Goal: Task Accomplishment & Management: Use online tool/utility

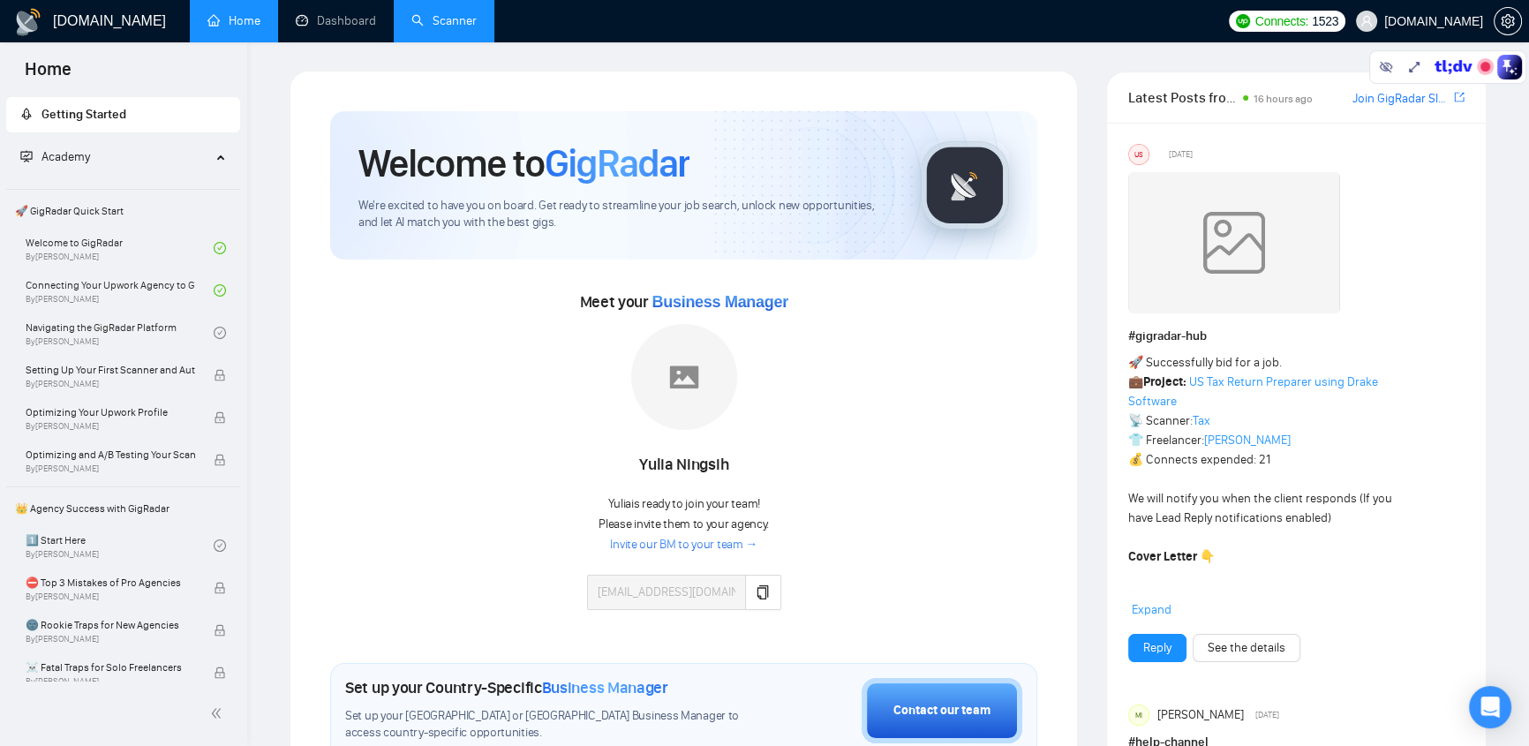
click at [445, 21] on link "Scanner" at bounding box center [443, 20] width 65 height 15
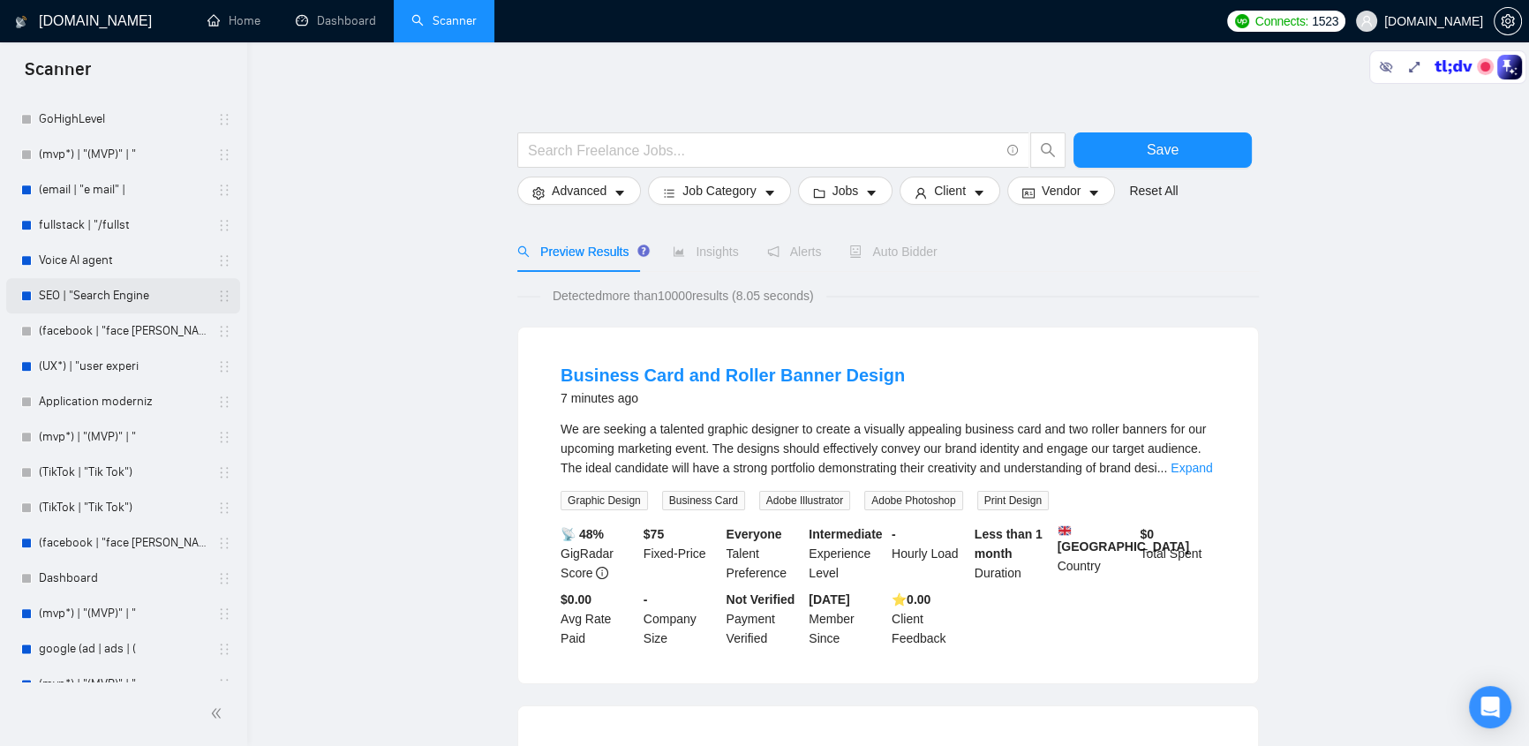
scroll to position [2434, 0]
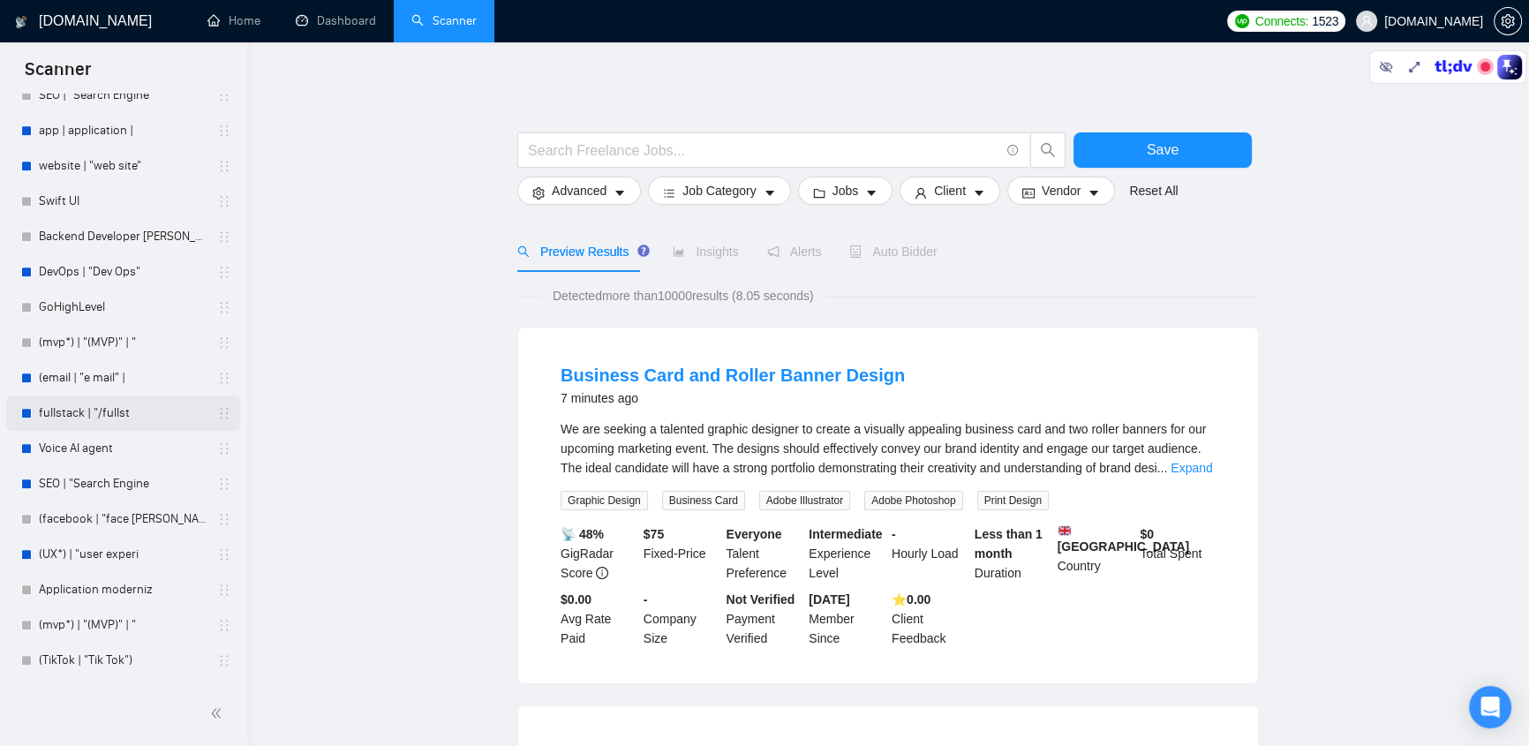
click at [121, 413] on link "fullstack | "/fullst" at bounding box center [123, 412] width 168 height 35
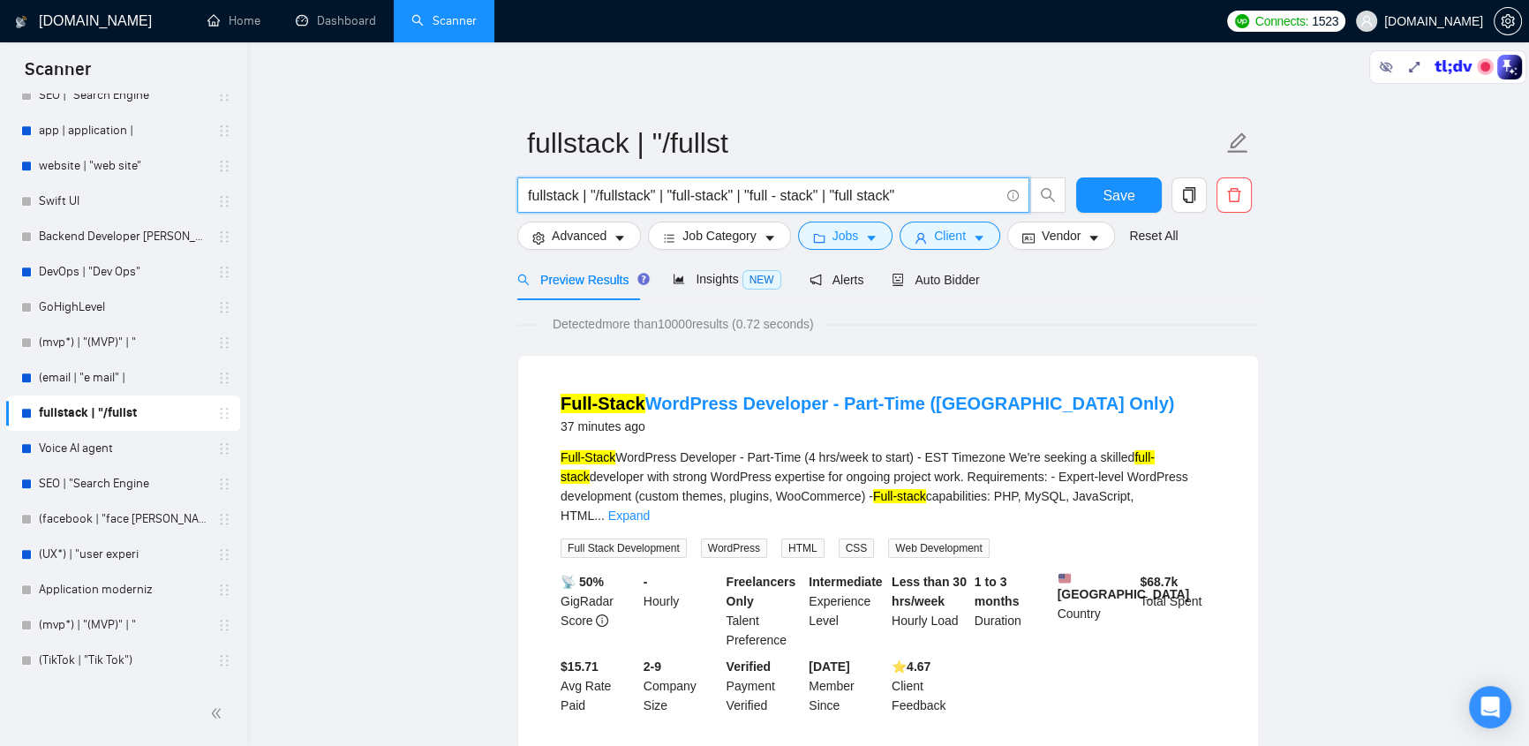
drag, startPoint x: 523, startPoint y: 192, endPoint x: 902, endPoint y: 192, distance: 378.7
click at [902, 192] on span "fullstack | "/fullstack" | "full-stack" | "full - stack" | "full stack"" at bounding box center [773, 194] width 512 height 35
click at [910, 190] on input "fullstack | "/fullstack" | "full-stack" | "full - stack" | "full stack"" at bounding box center [763, 196] width 471 height 22
click at [583, 201] on input "fullstack | "/fullstack" | "full-stack" | "full - stack" | "full stack"" at bounding box center [763, 196] width 471 height 22
click at [543, 199] on input "fullstack | "/fullstack" | "full-stack" | "full - stack" | "full stack"" at bounding box center [763, 196] width 471 height 22
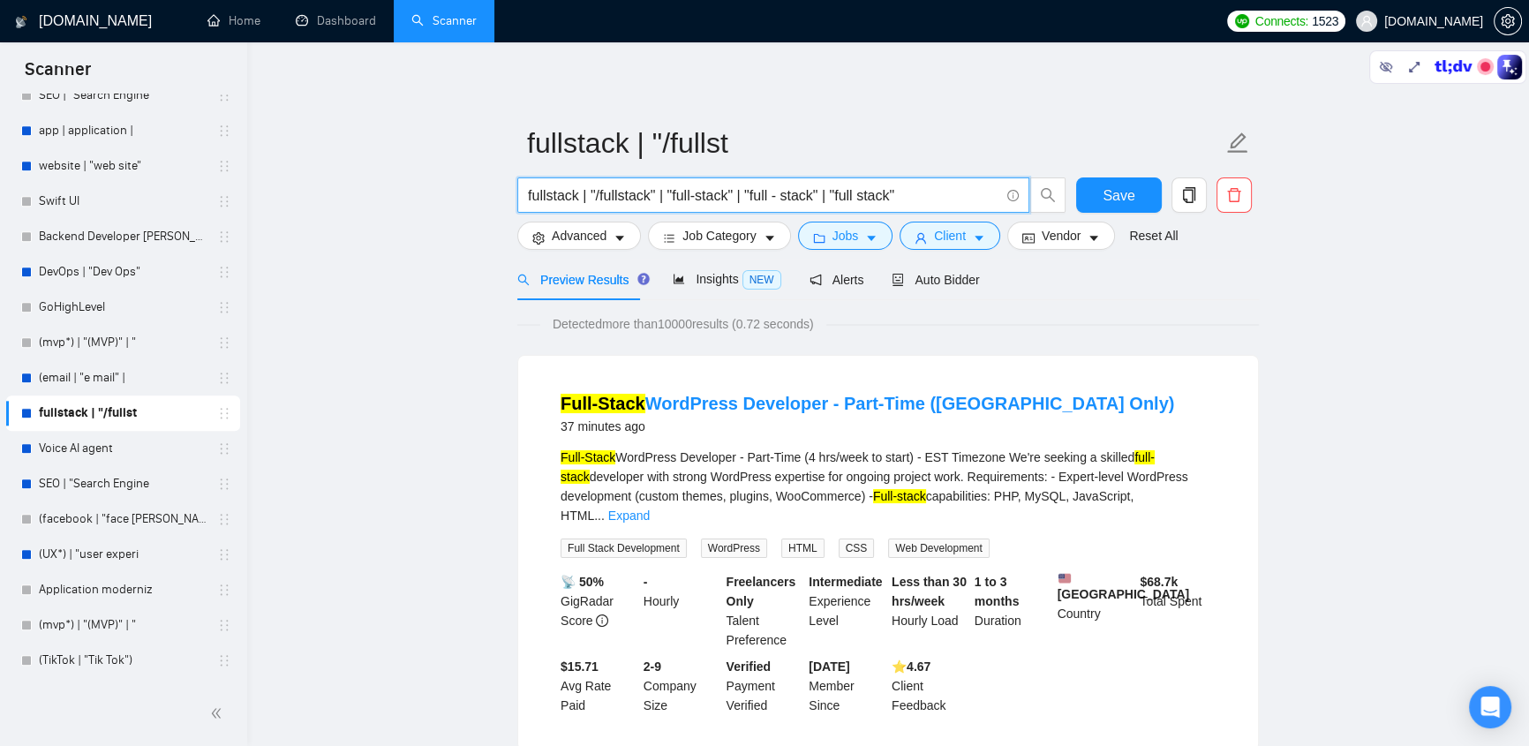
click at [1189, 269] on div "Preview Results Insights NEW Alerts Auto Bidder" at bounding box center [888, 279] width 742 height 41
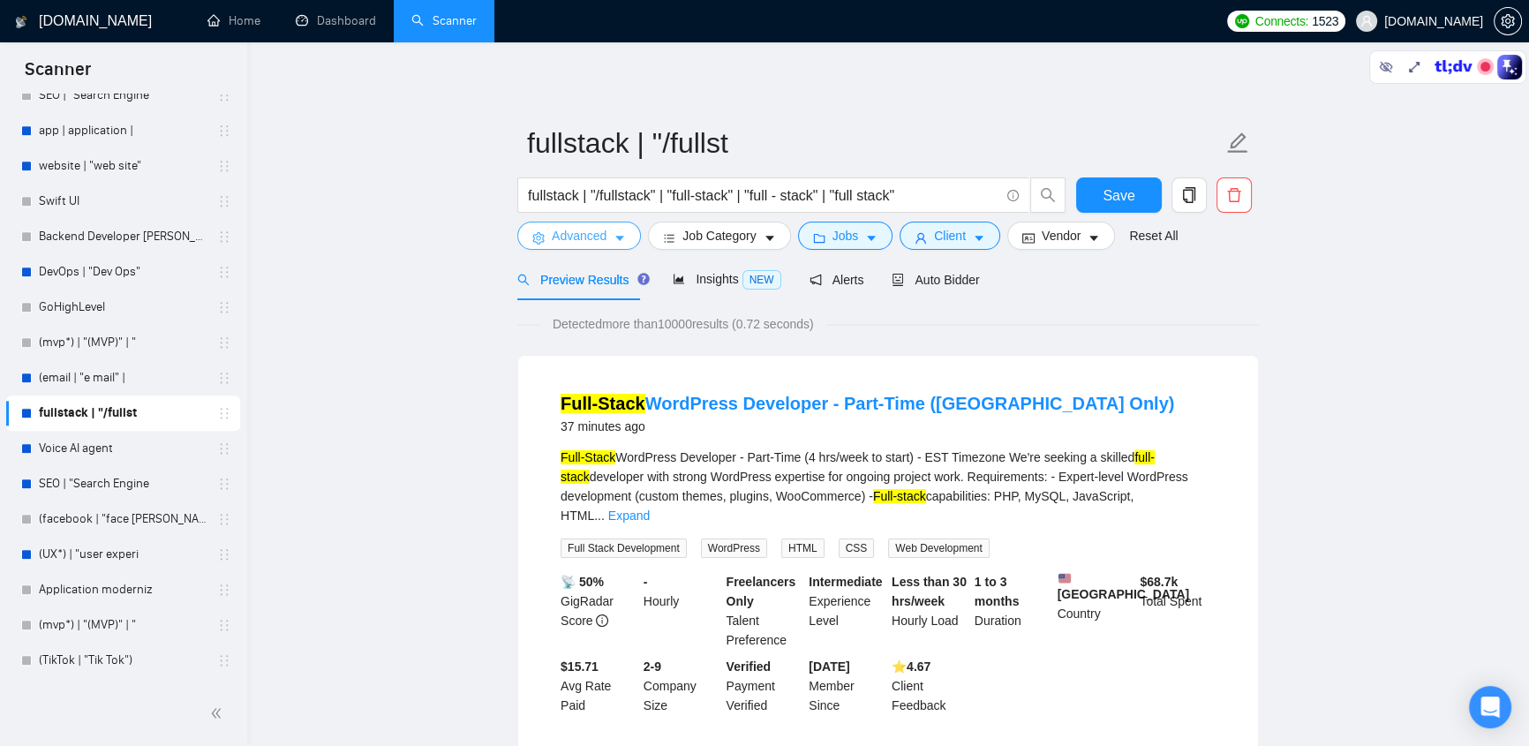
click at [609, 233] on button "Advanced" at bounding box center [579, 236] width 124 height 28
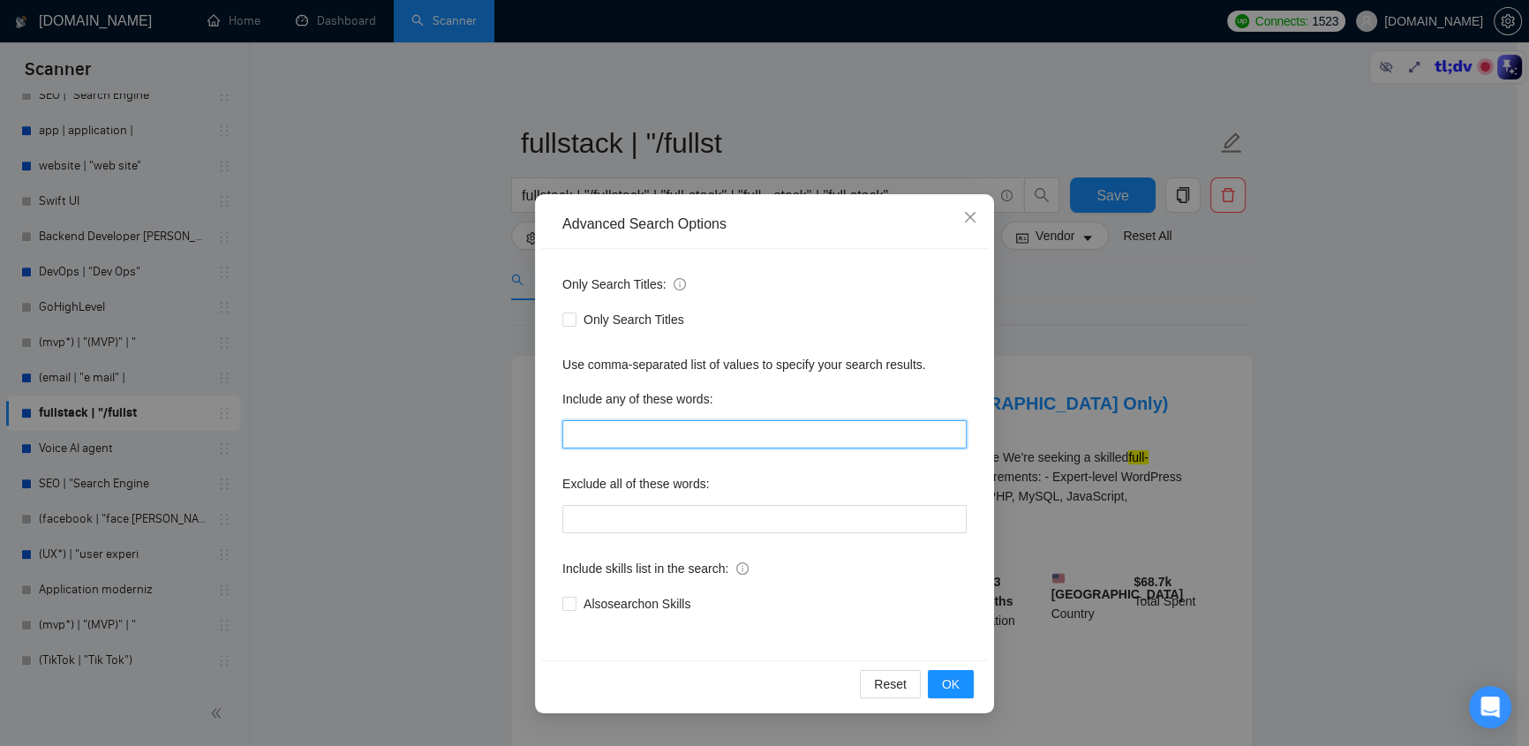
click at [626, 439] on input "text" at bounding box center [764, 434] width 404 height 28
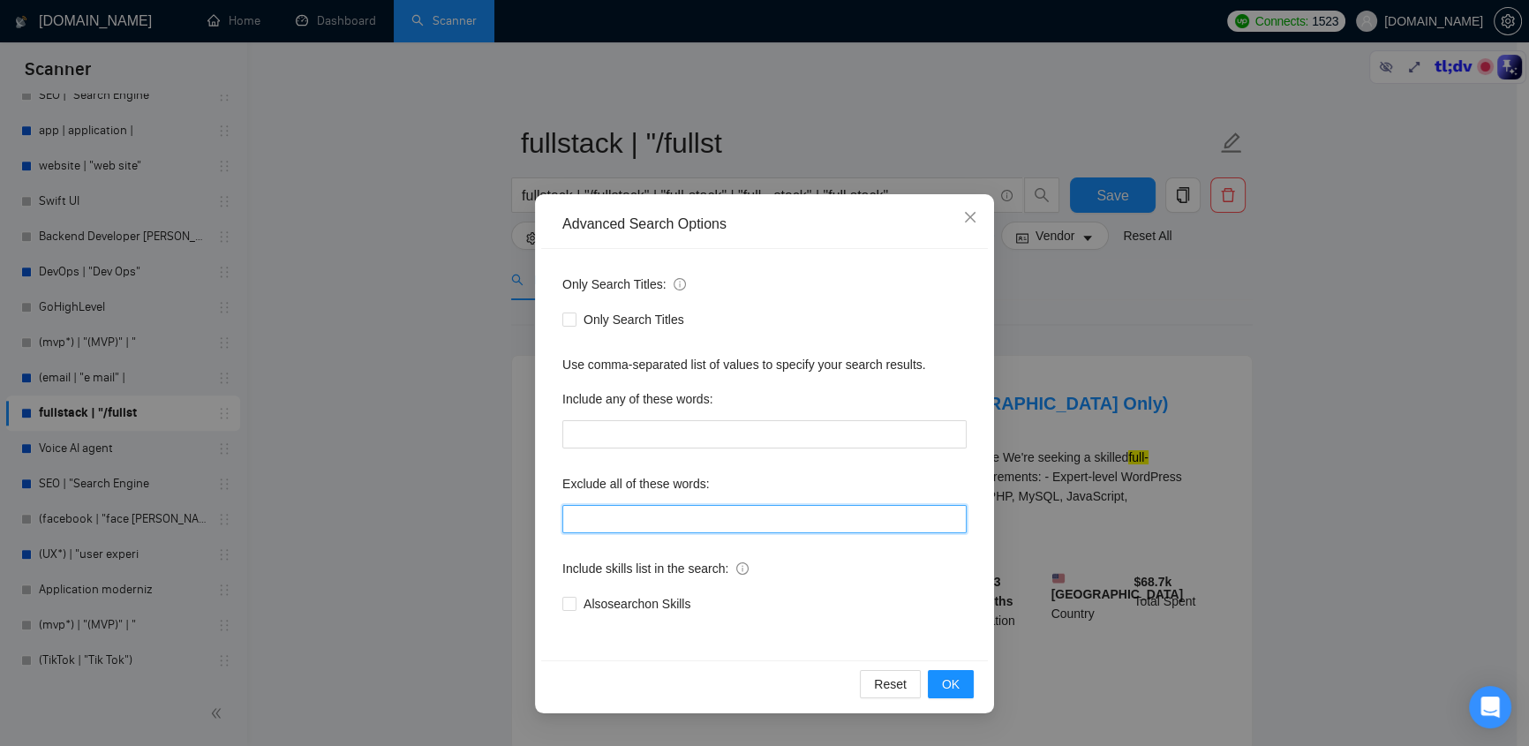
click at [684, 516] on input "text" at bounding box center [764, 519] width 404 height 28
click at [968, 218] on icon "close" at bounding box center [970, 217] width 14 height 14
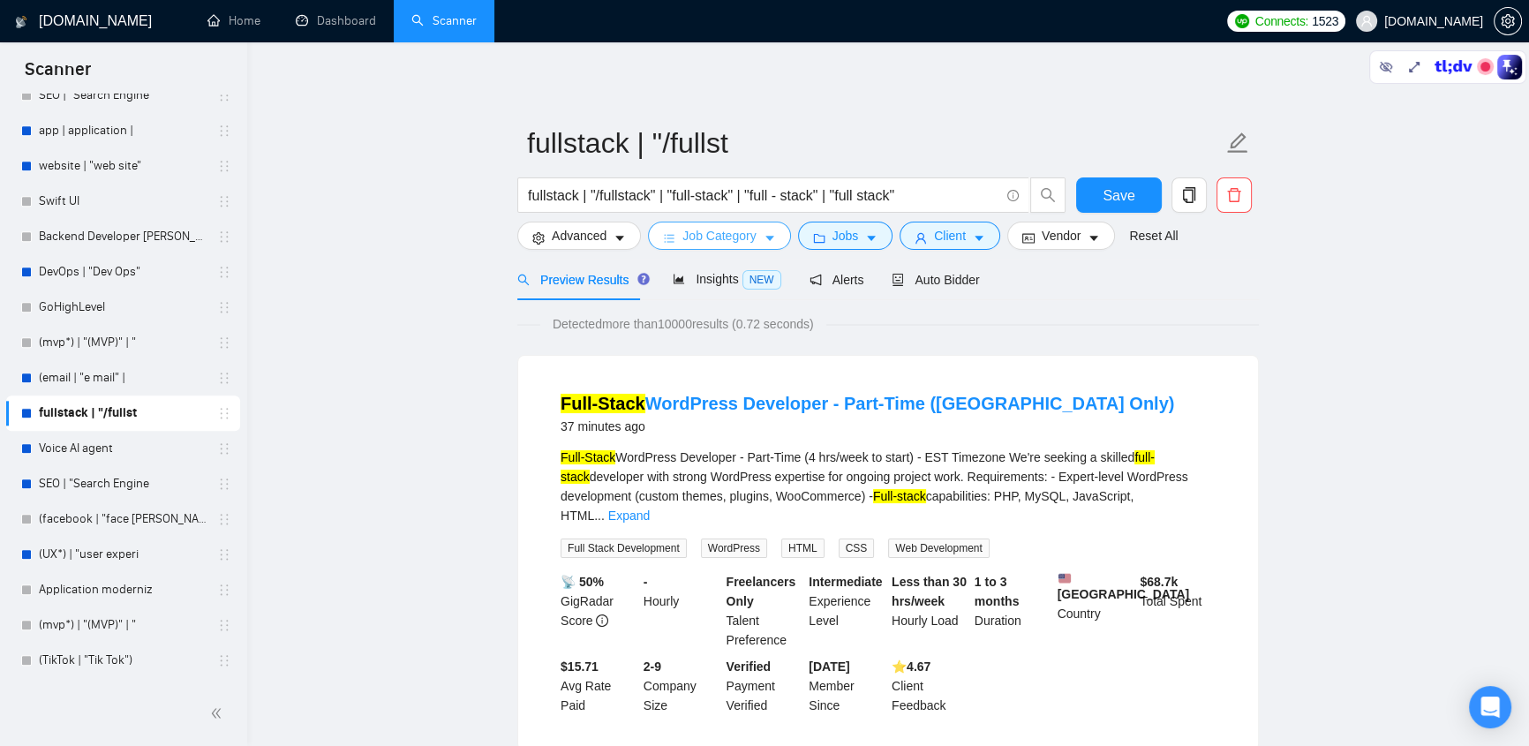
click at [710, 245] on span "Job Category" at bounding box center [718, 235] width 73 height 19
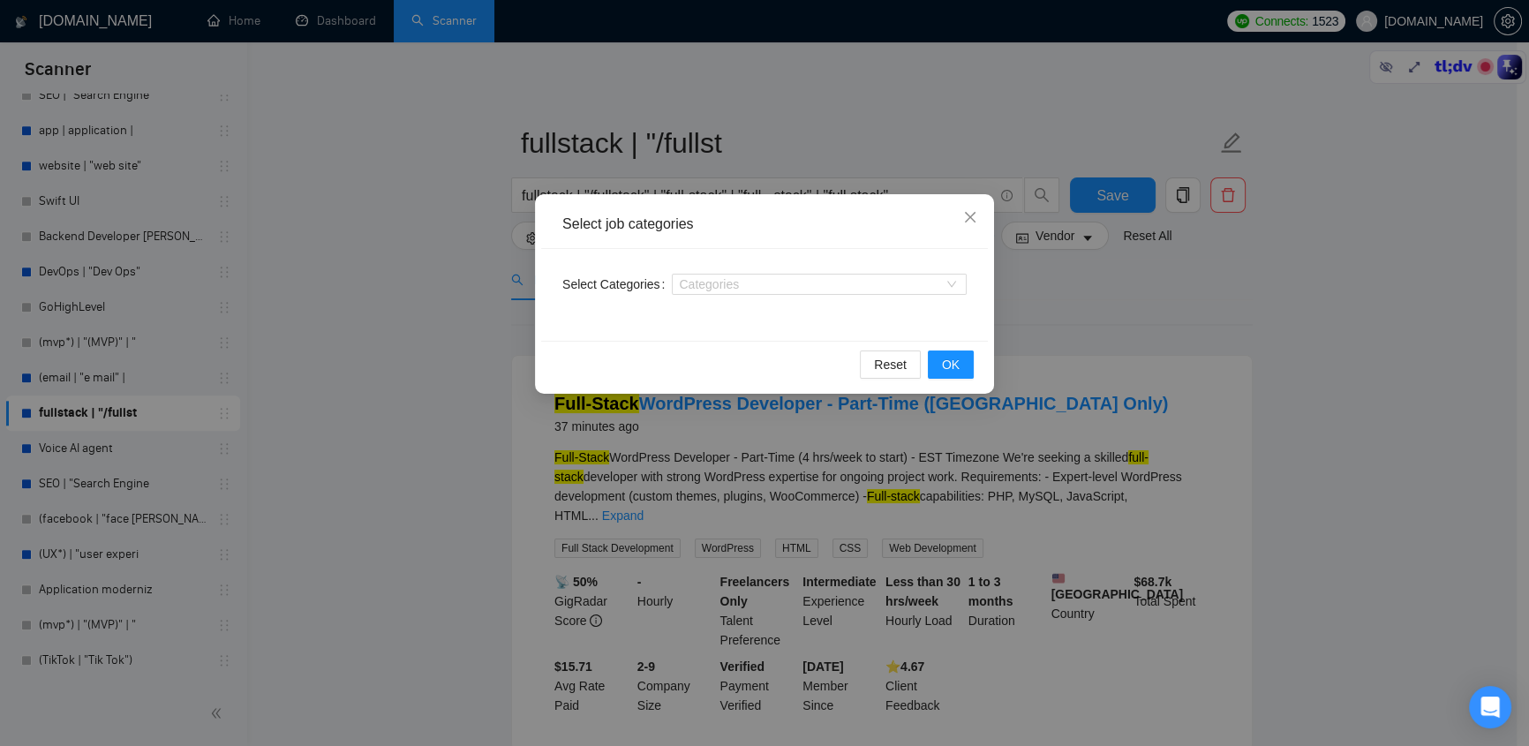
click at [757, 297] on div "Categories" at bounding box center [819, 284] width 295 height 28
click at [767, 290] on div at bounding box center [810, 284] width 268 height 14
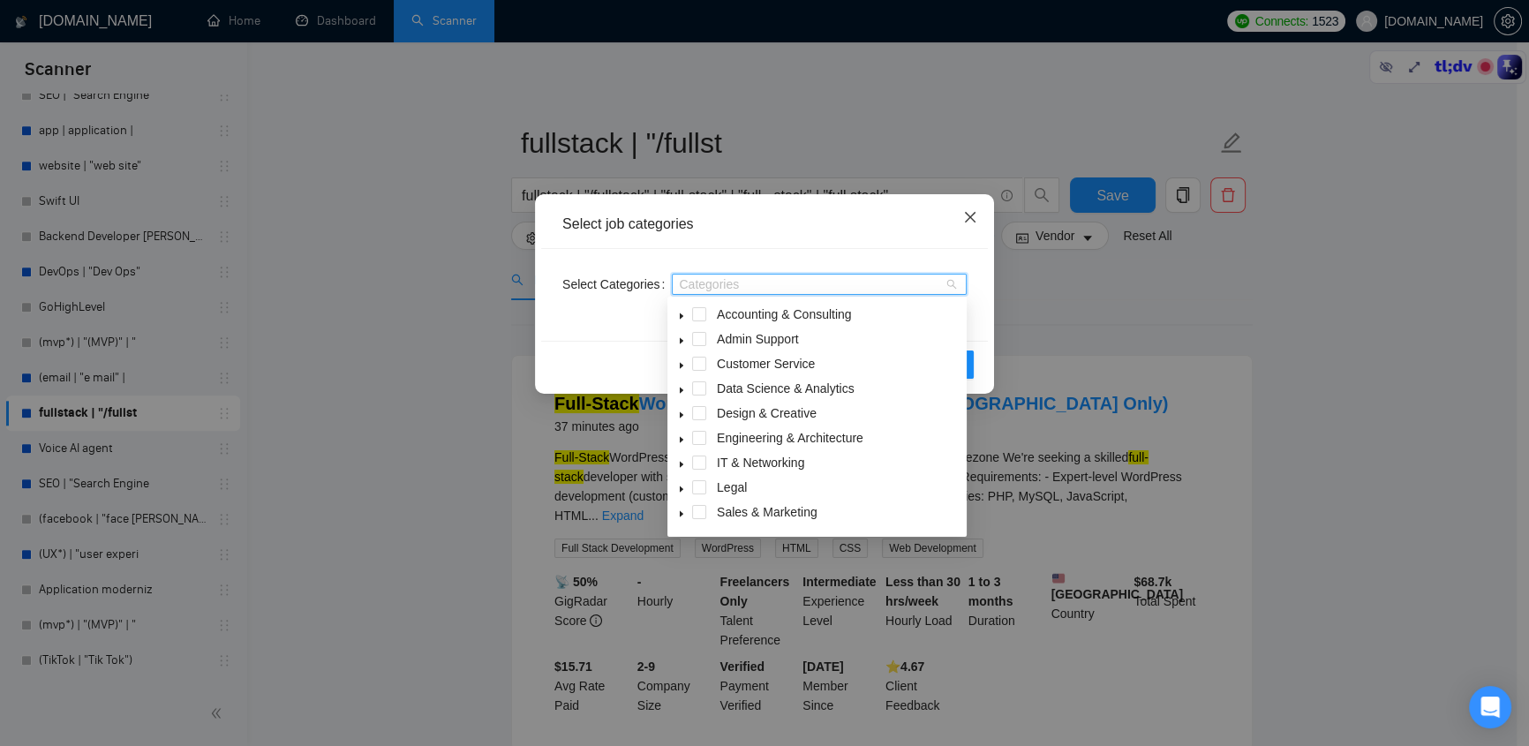
drag, startPoint x: 965, startPoint y: 212, endPoint x: 929, endPoint y: 230, distance: 40.3
click at [966, 214] on icon "close" at bounding box center [970, 217] width 14 height 14
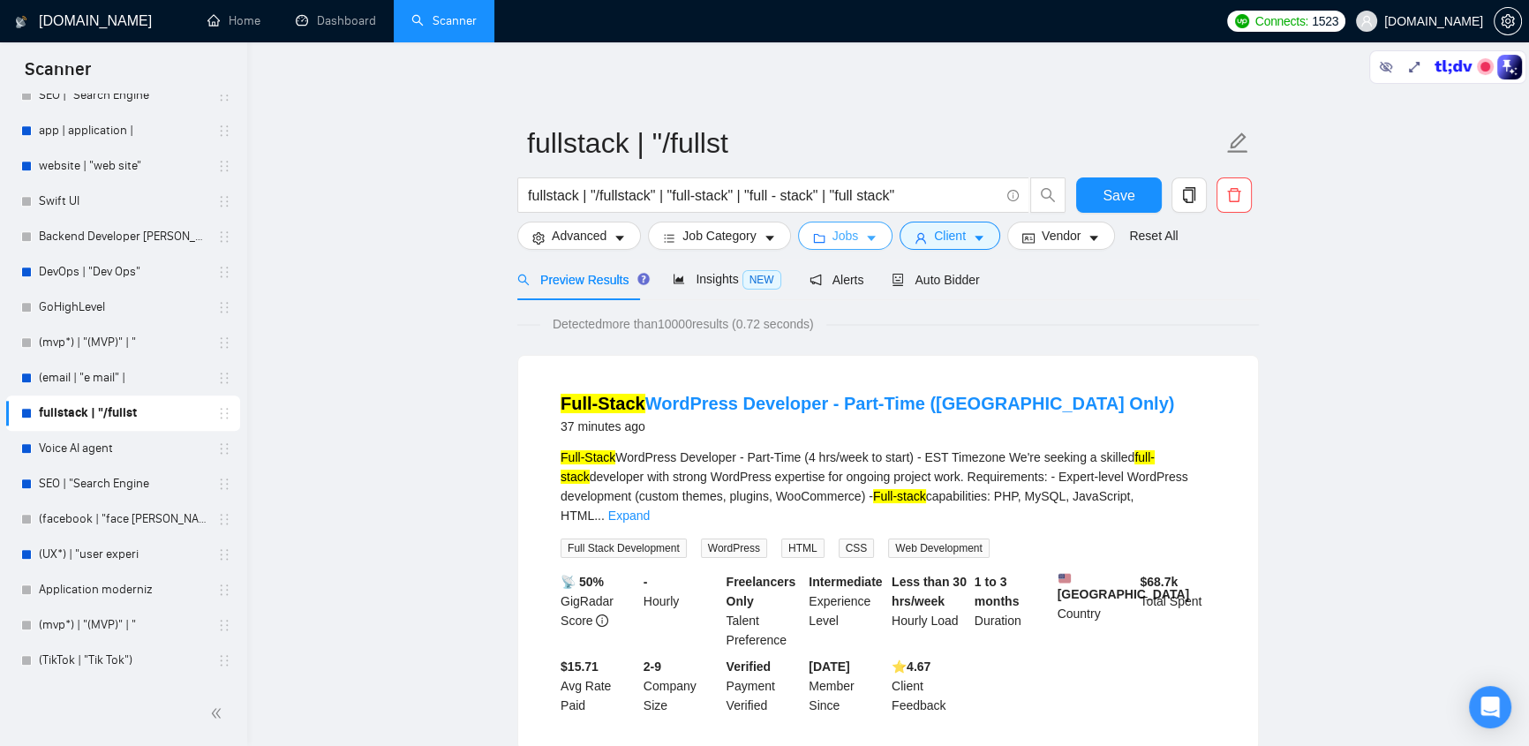
click at [865, 238] on icon "caret-down" at bounding box center [871, 238] width 12 height 12
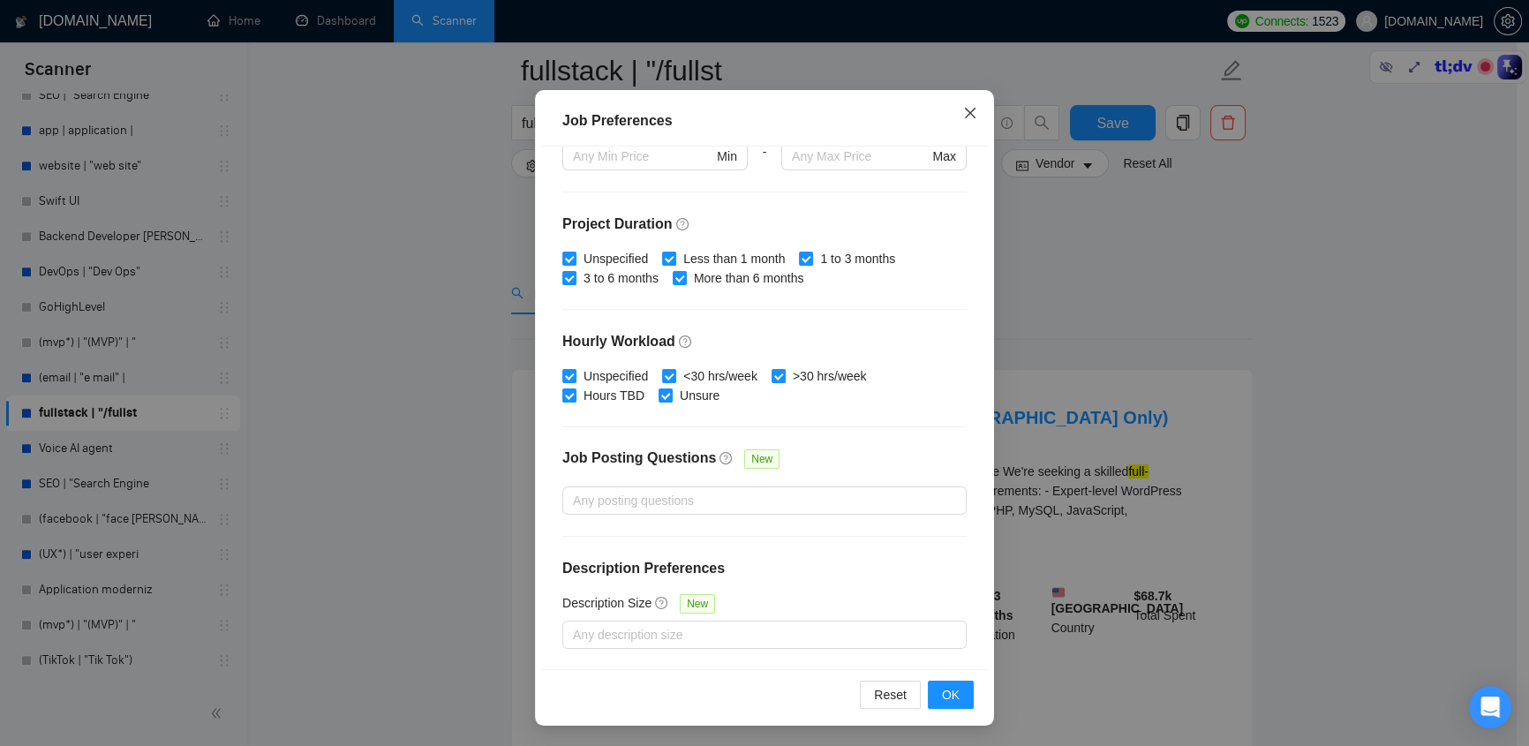
scroll to position [186, 0]
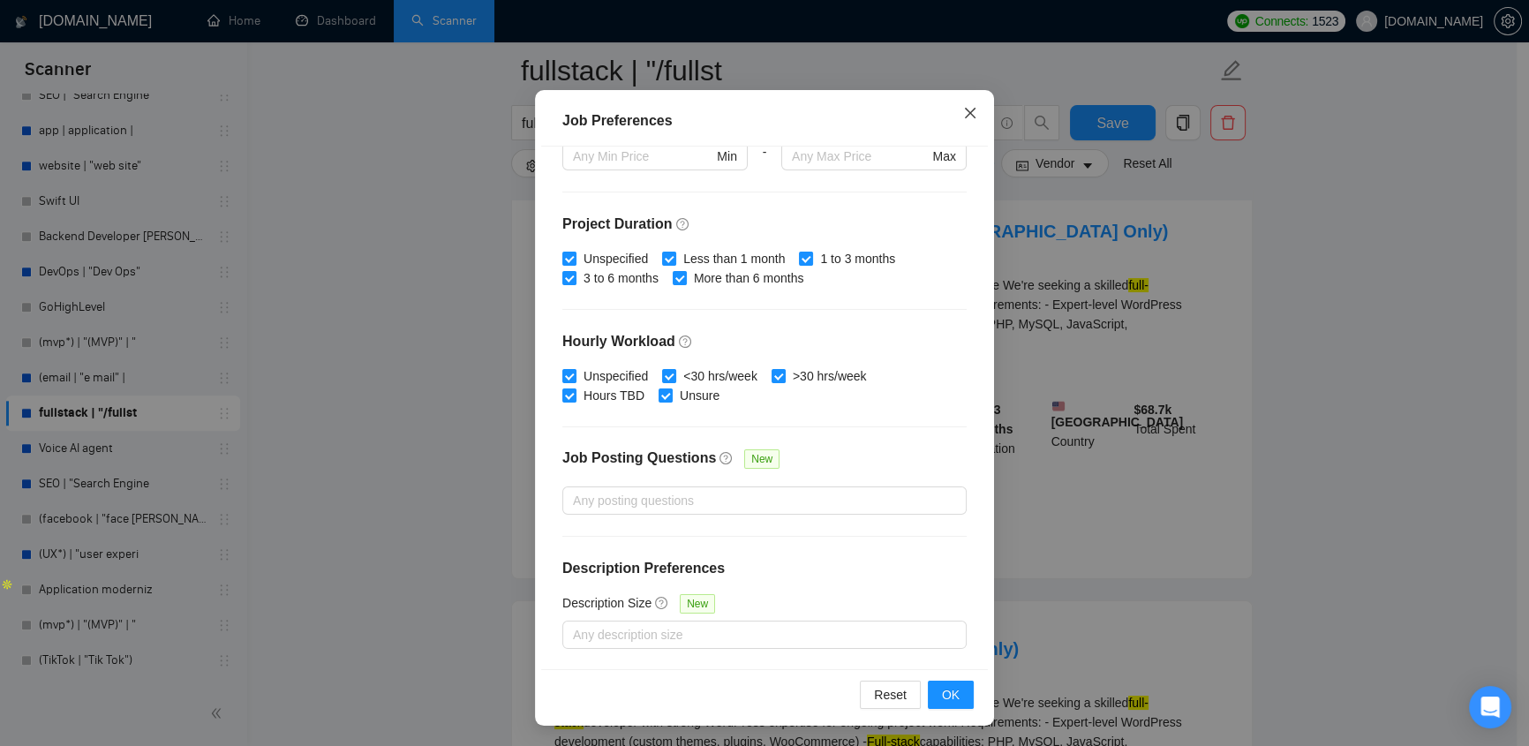
click at [966, 110] on icon "close" at bounding box center [970, 113] width 11 height 11
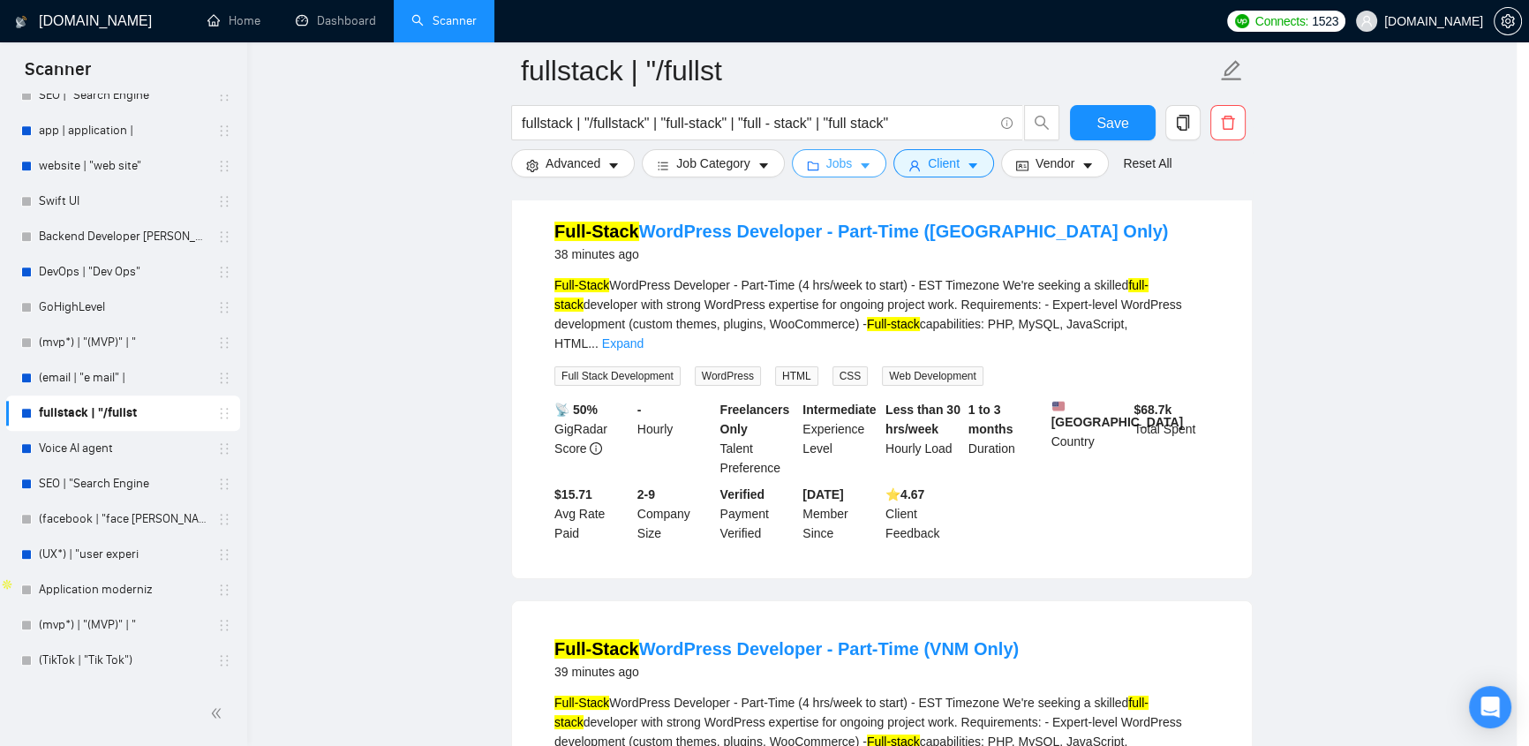
scroll to position [0, 0]
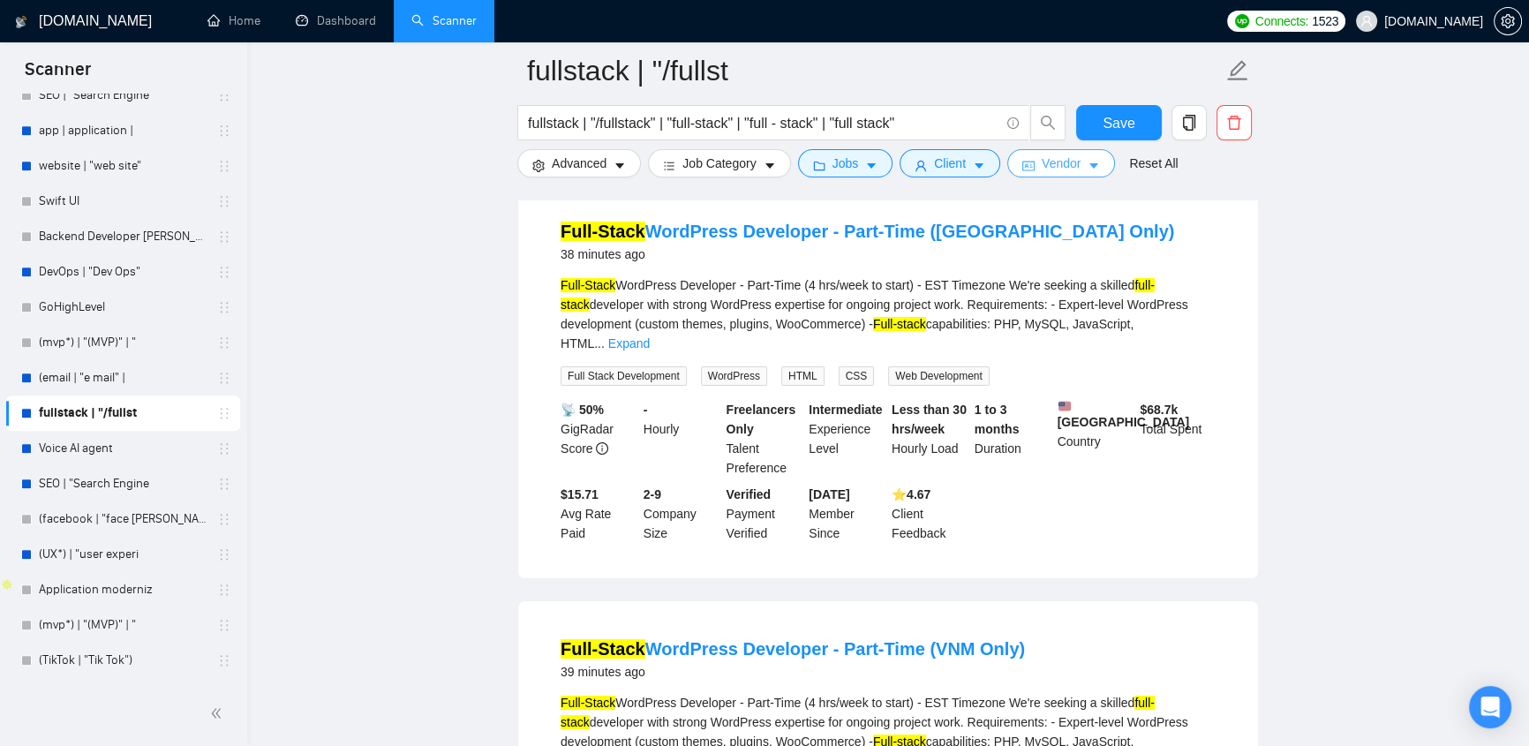
click at [1049, 167] on span "Vendor" at bounding box center [1061, 163] width 39 height 19
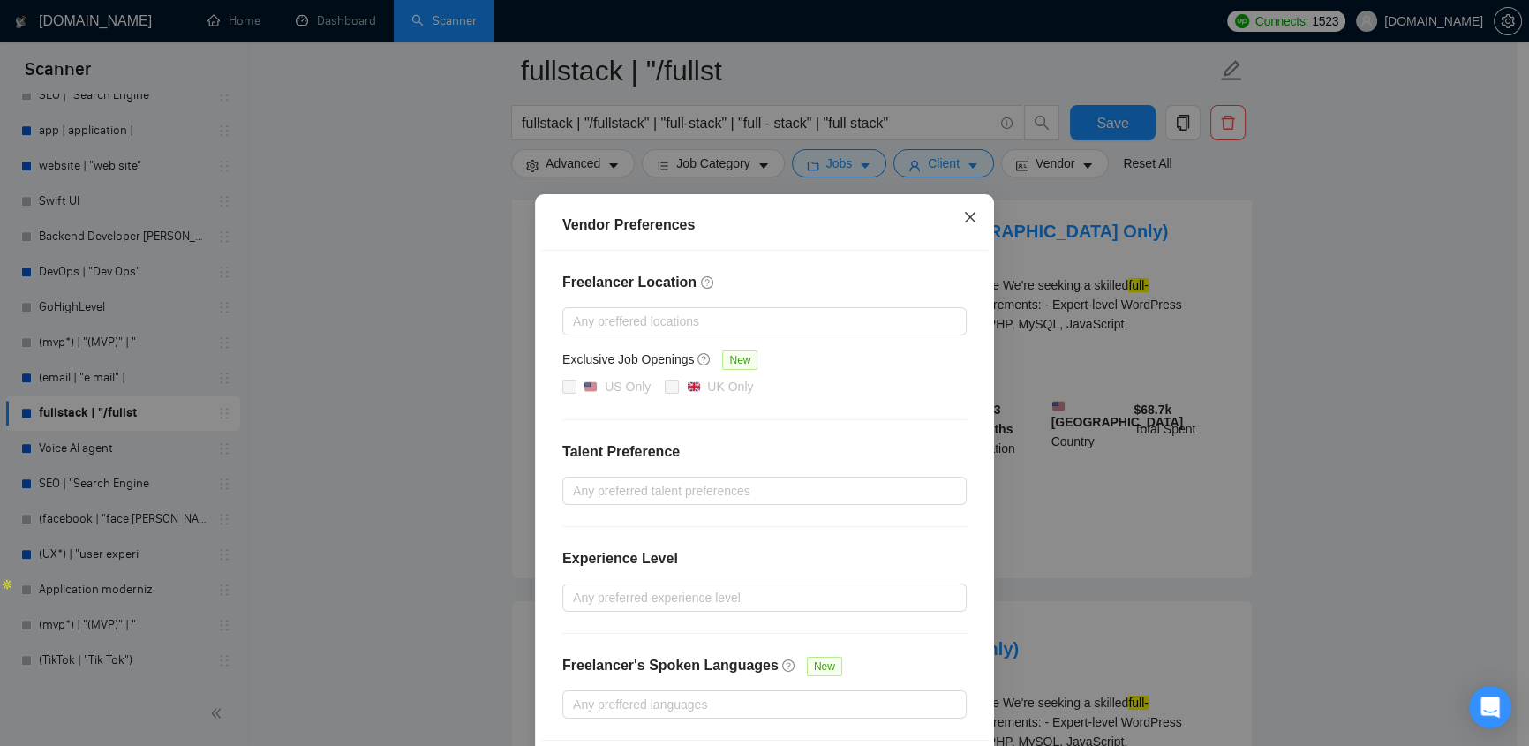
click at [965, 215] on icon "close" at bounding box center [970, 217] width 11 height 11
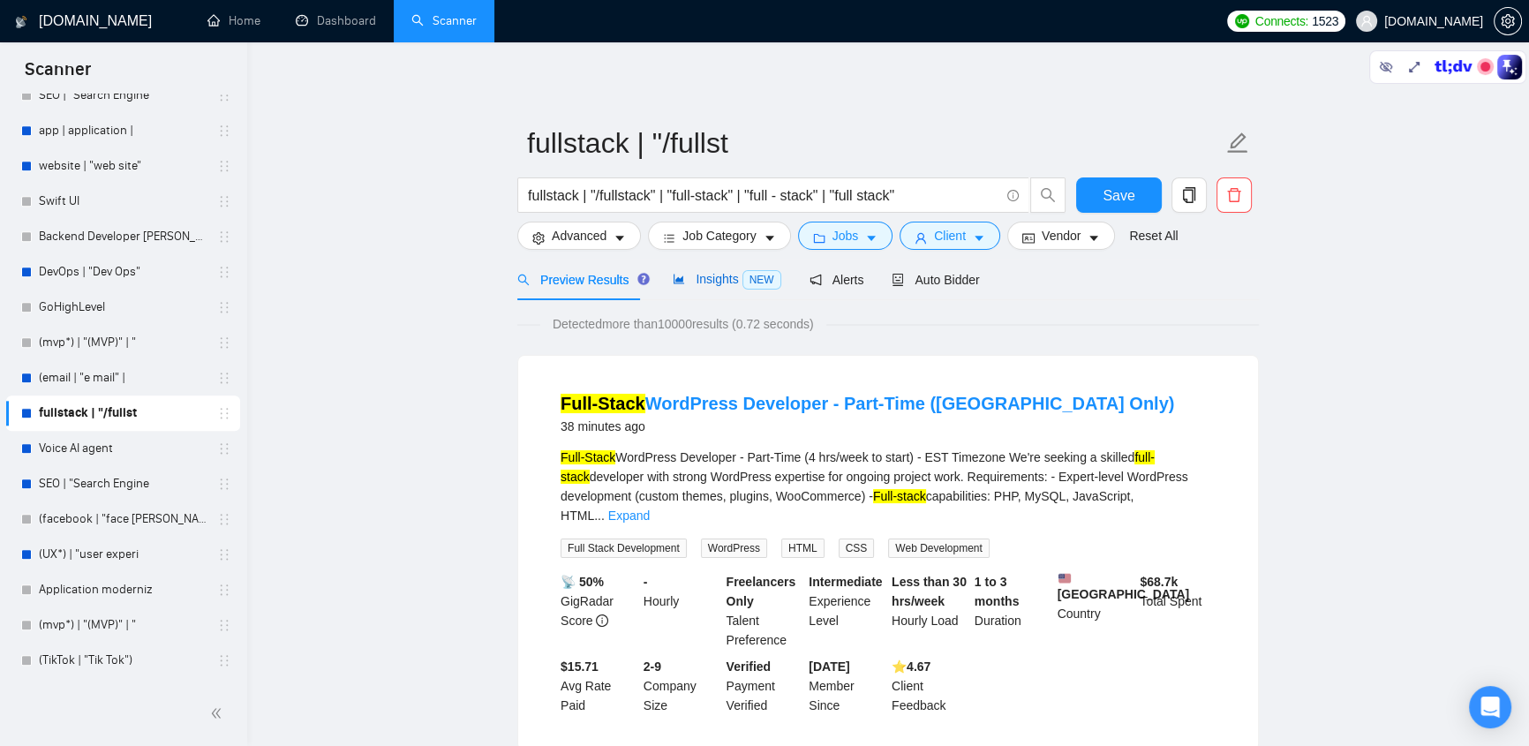
click at [712, 289] on div "Insights NEW" at bounding box center [727, 279] width 108 height 20
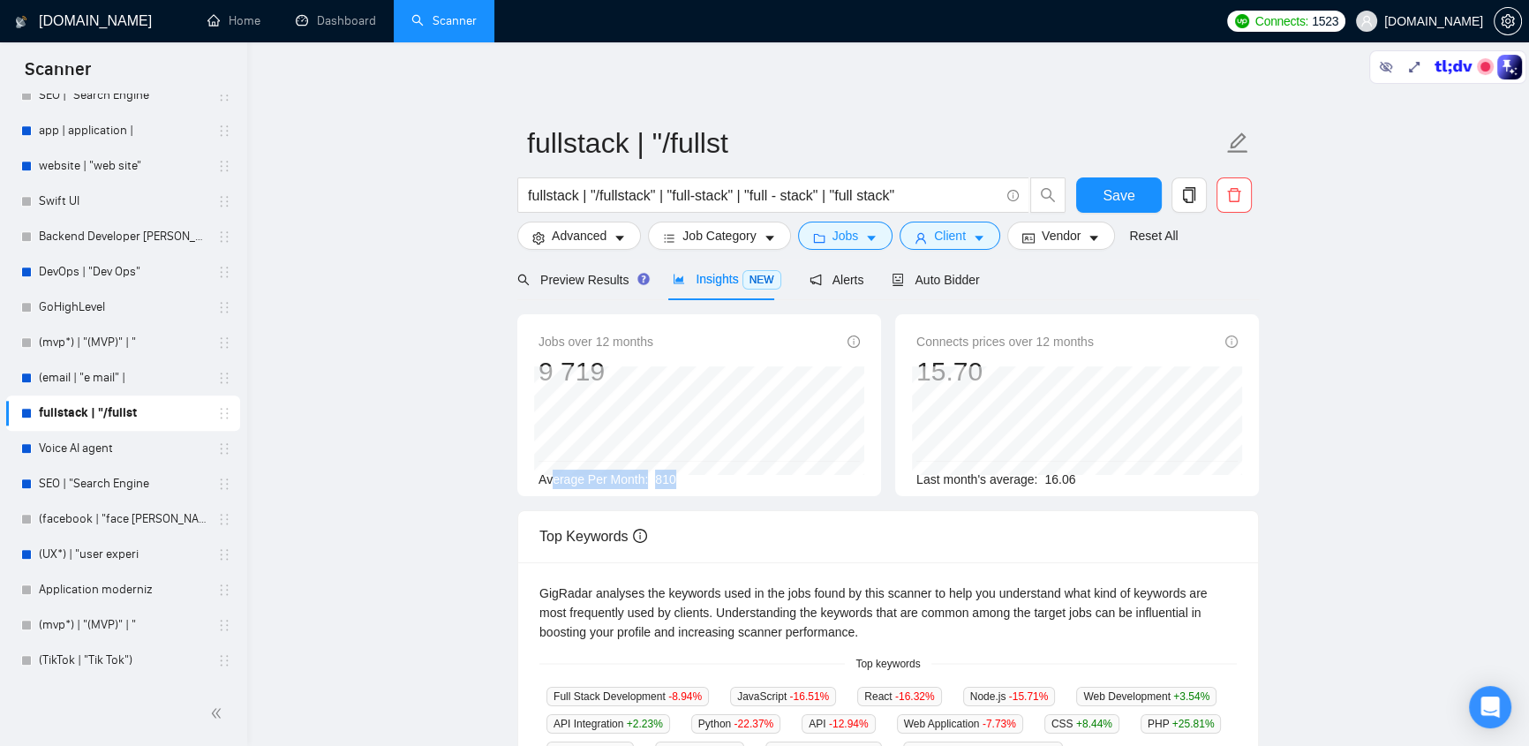
drag, startPoint x: 674, startPoint y: 478, endPoint x: 550, endPoint y: 483, distance: 123.7
click at [550, 483] on div "Average Per Month: 810" at bounding box center [698, 479] width 321 height 19
click at [838, 277] on span "Alerts" at bounding box center [837, 280] width 55 height 14
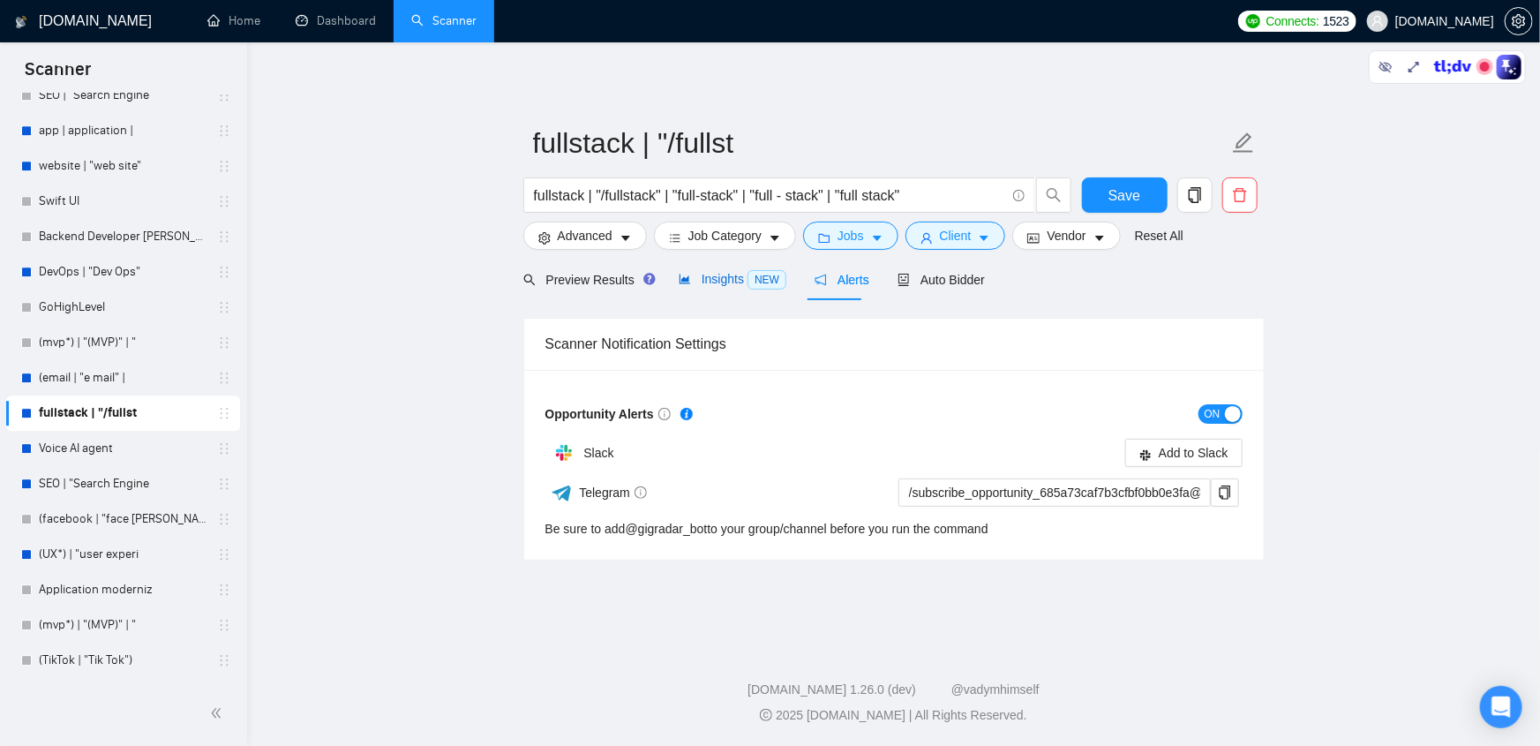
click at [708, 280] on span "Insights NEW" at bounding box center [733, 279] width 108 height 14
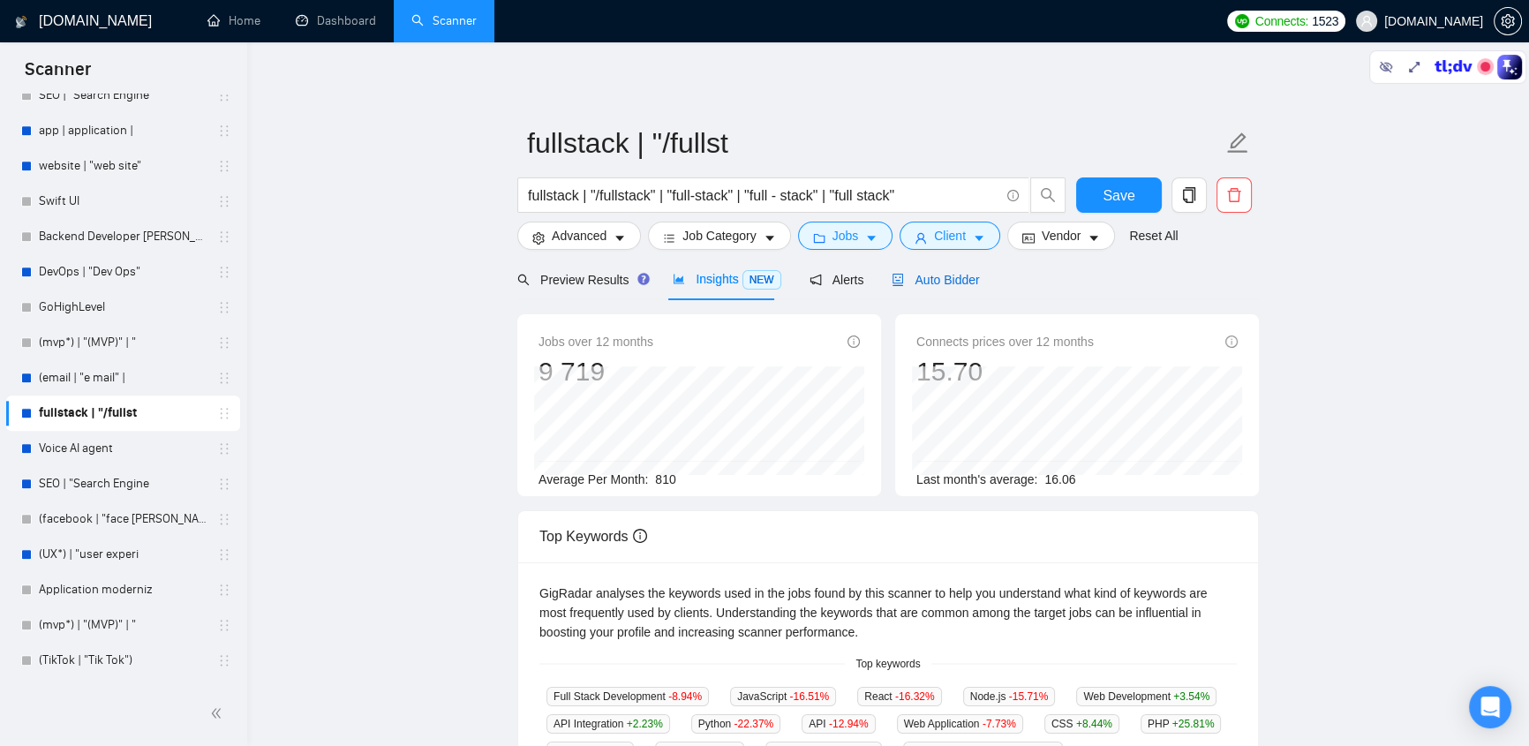
click at [932, 274] on span "Auto Bidder" at bounding box center [935, 280] width 87 height 14
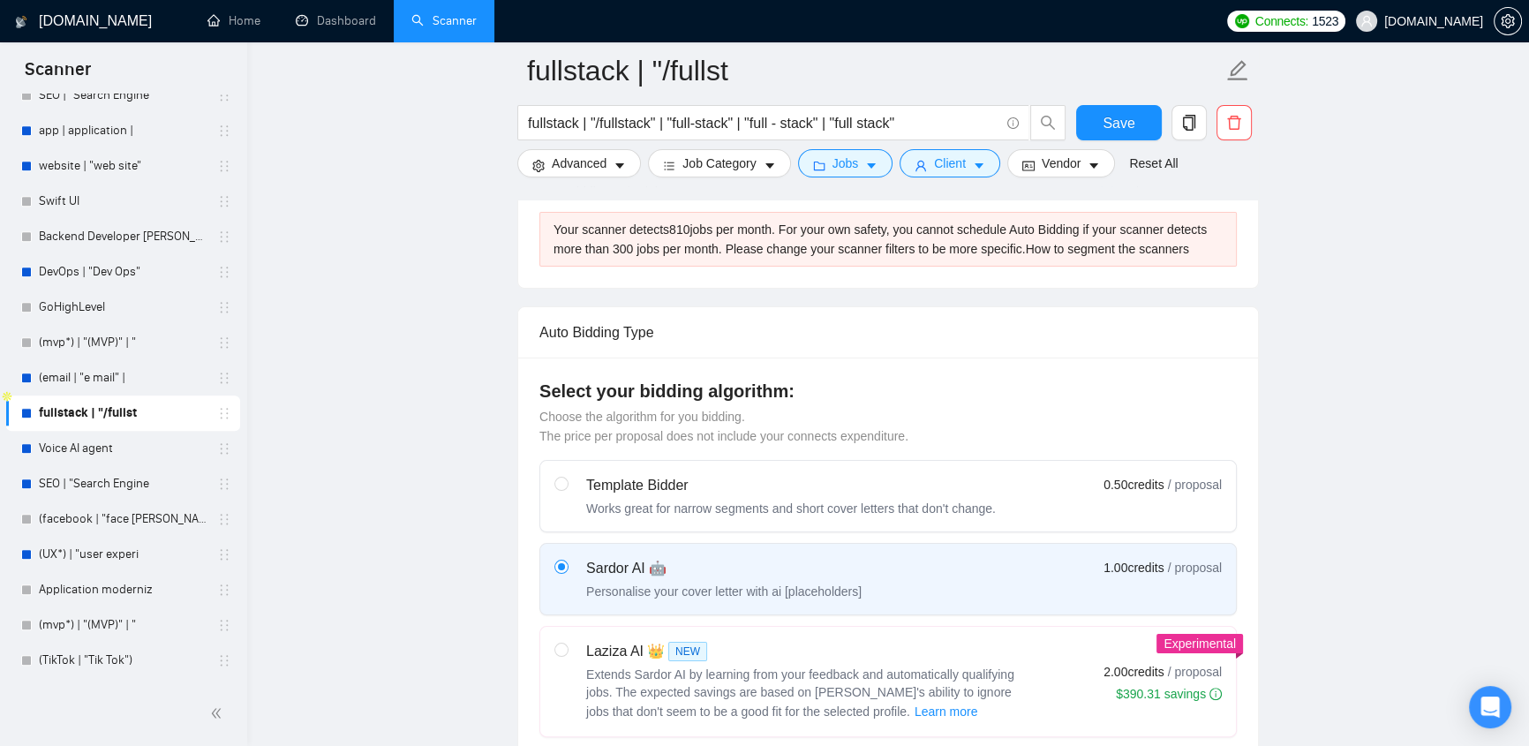
scroll to position [561, 0]
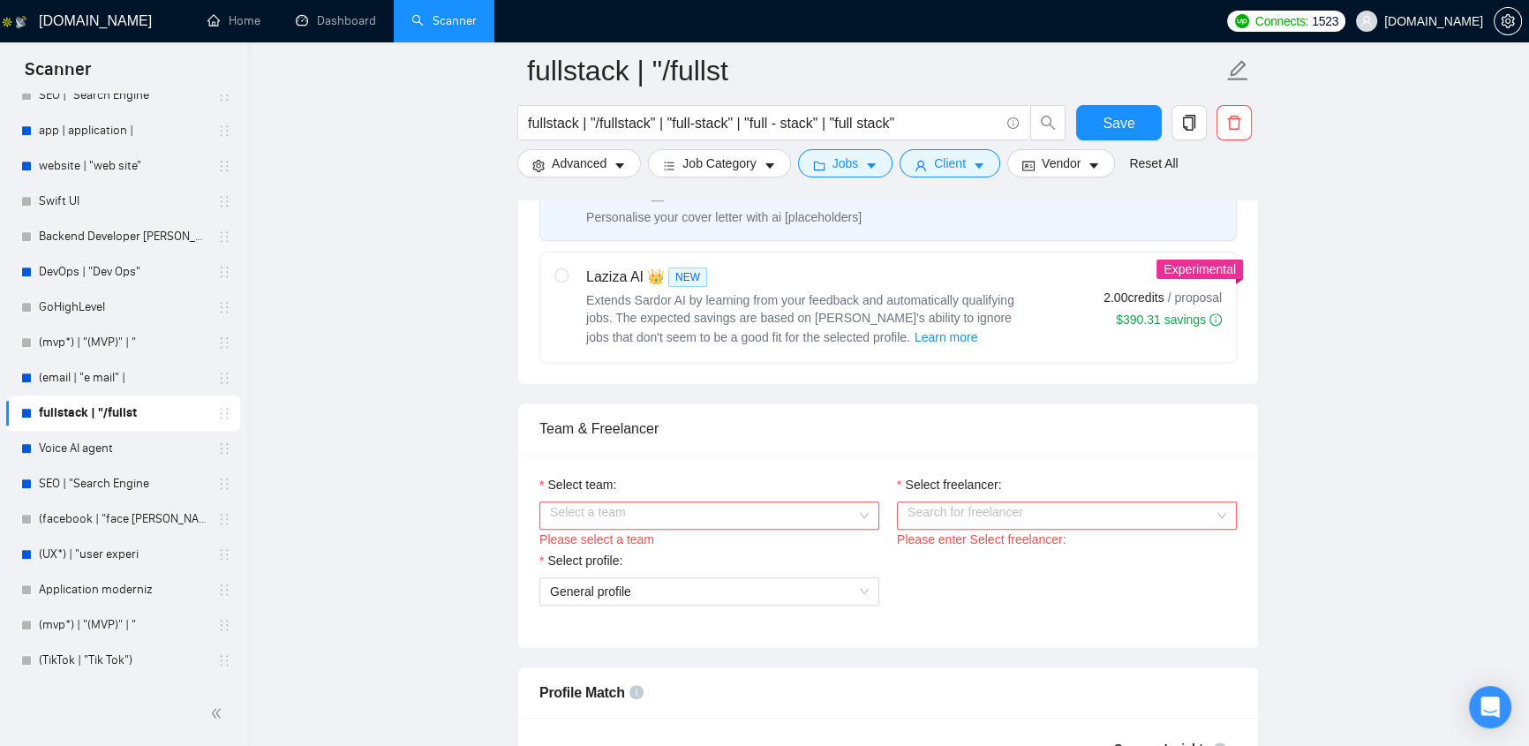
click at [606, 504] on input "Select team:" at bounding box center [703, 515] width 306 height 26
click at [680, 548] on div "👌🔥 EvaCodes -> Vetted Blockchain Developers" at bounding box center [708, 547] width 319 height 19
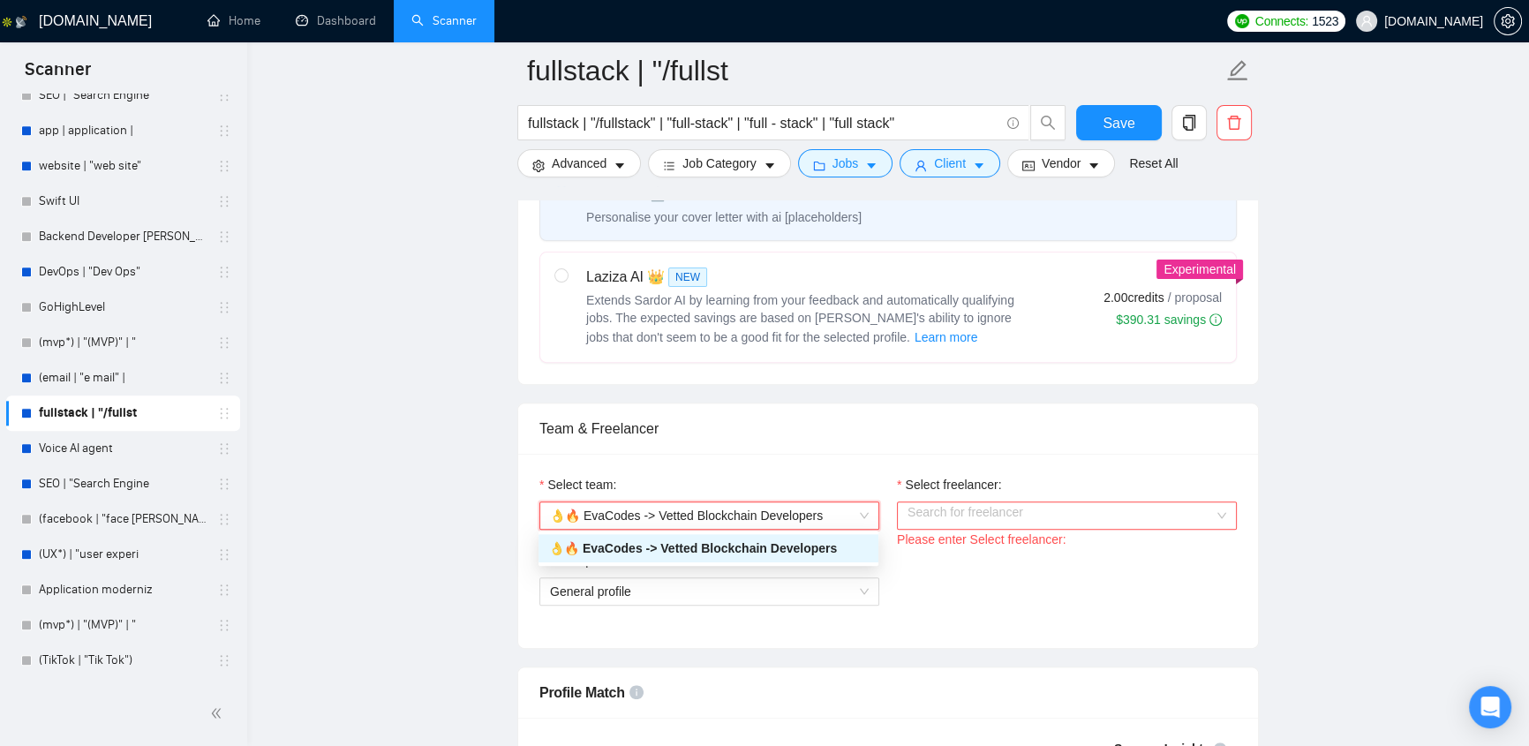
click at [995, 521] on input "Select freelancer:" at bounding box center [1061, 515] width 306 height 26
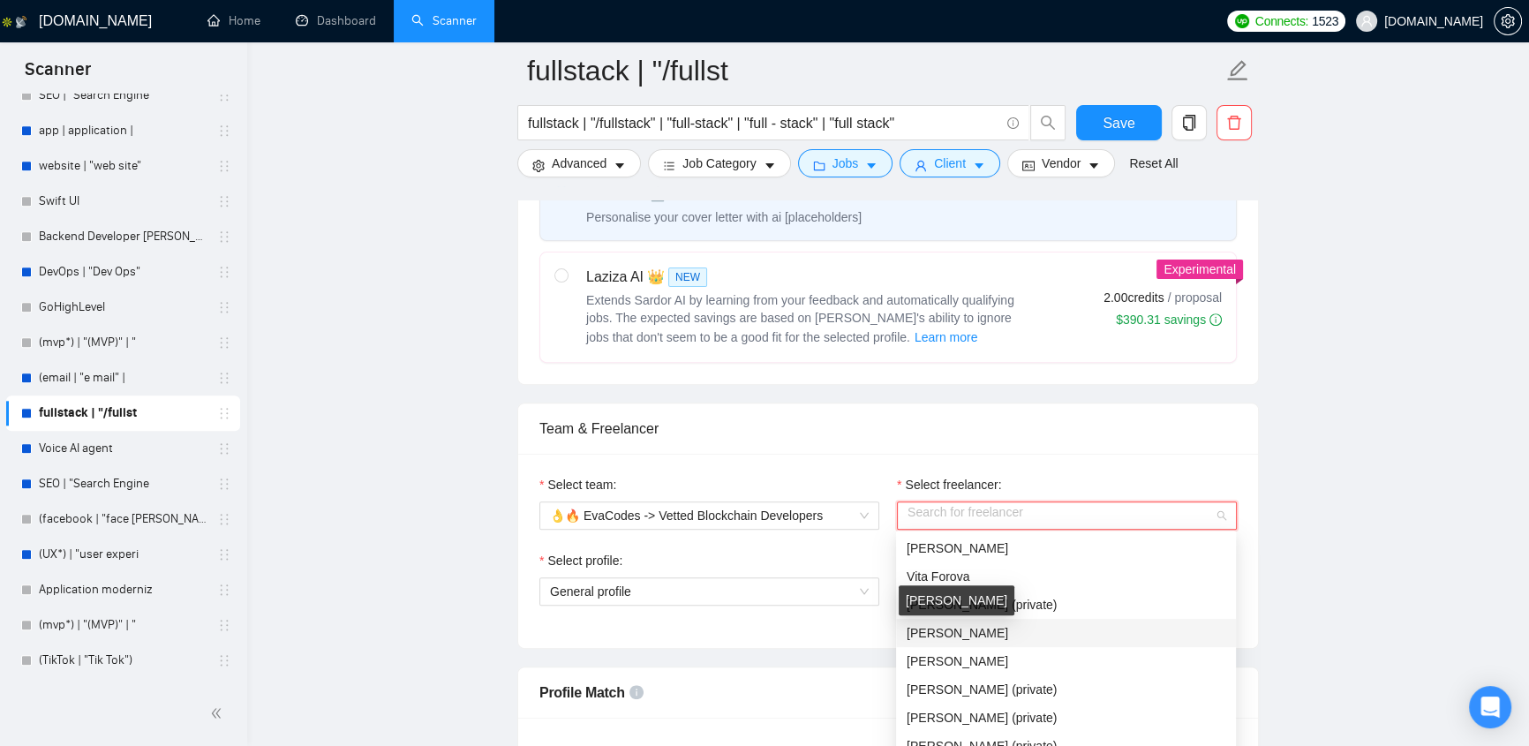
click at [873, 475] on div "Select team:" at bounding box center [709, 488] width 340 height 26
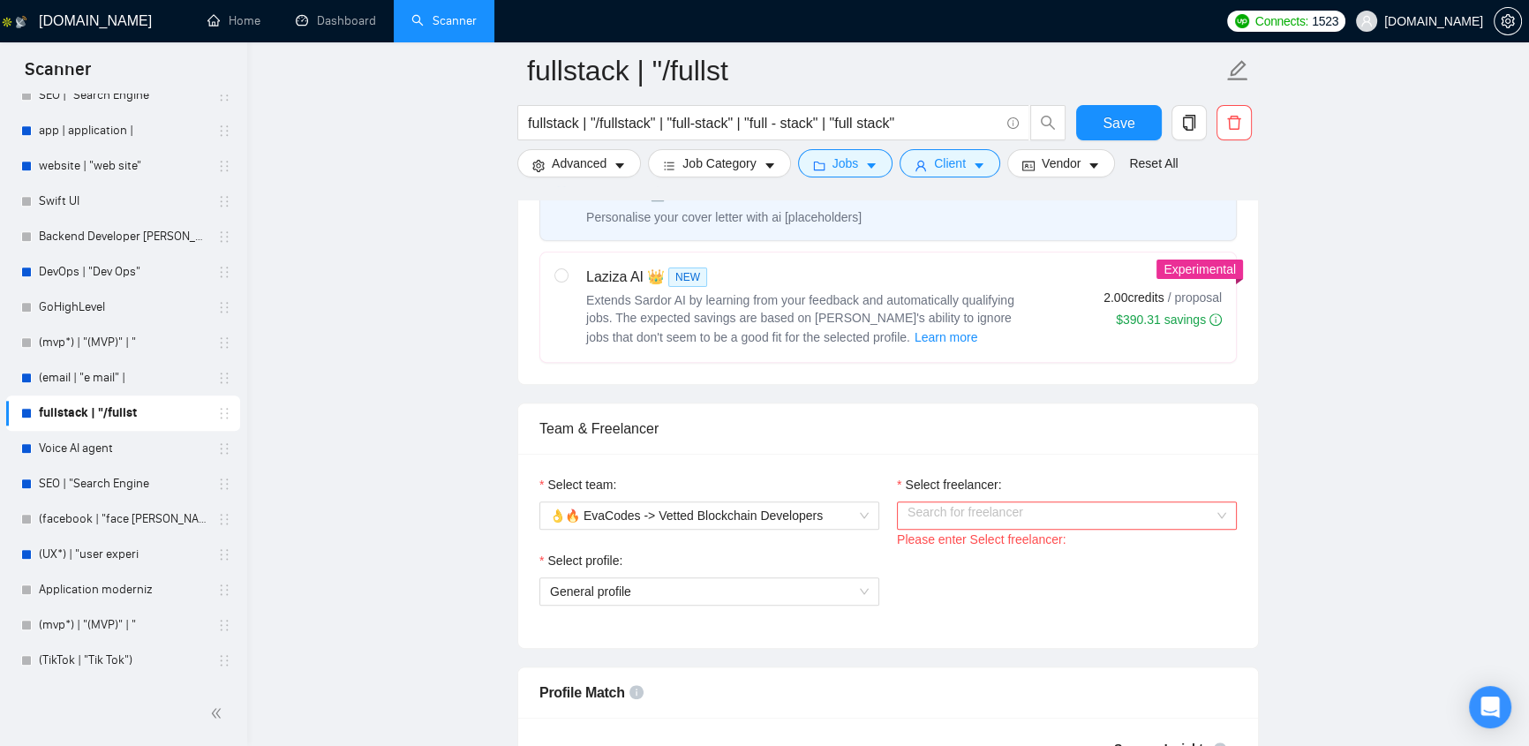
click at [1133, 457] on div "Select team: 👌🔥 EvaCodes -> Vetted Blockchain Developers Select freelancer: Sea…" at bounding box center [888, 551] width 740 height 194
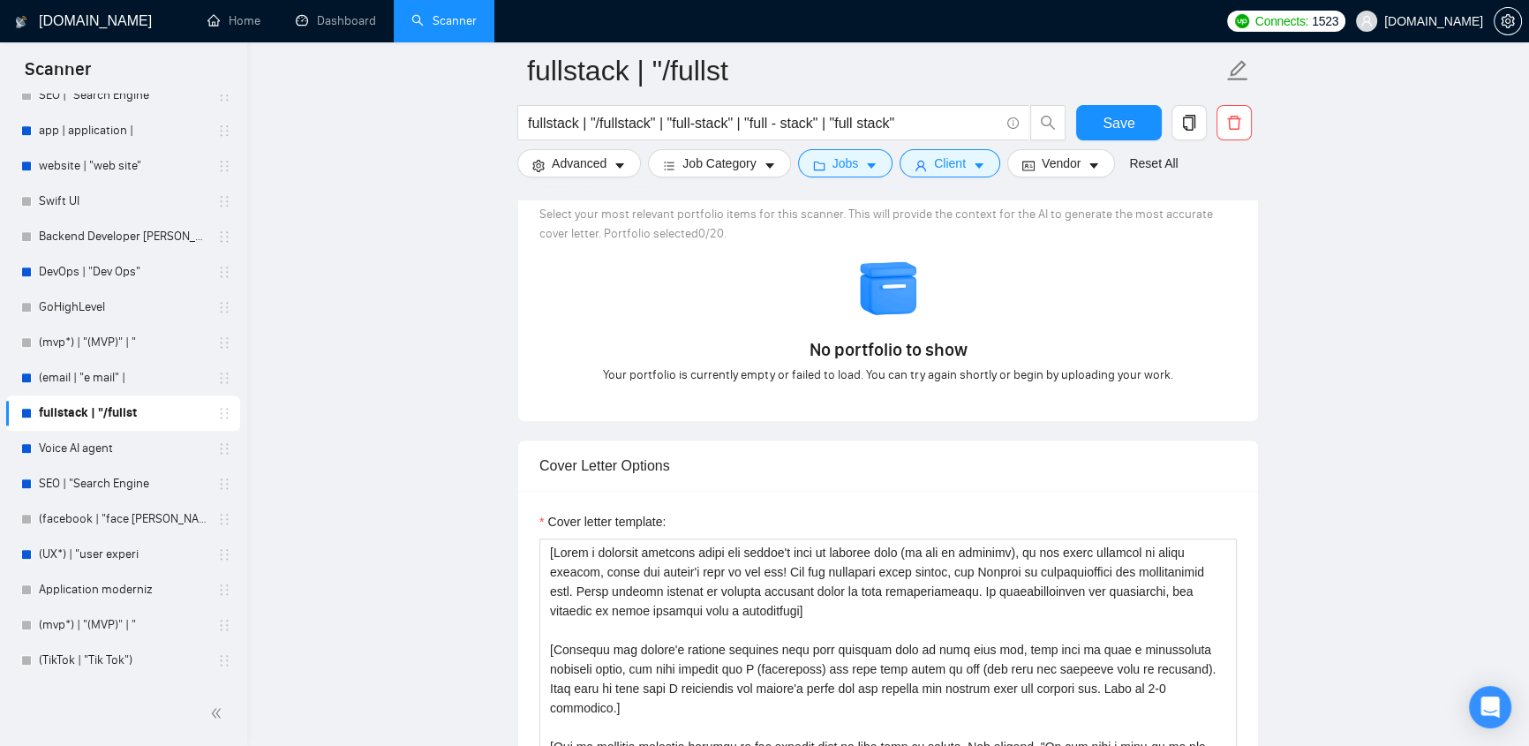
scroll to position [1871, 0]
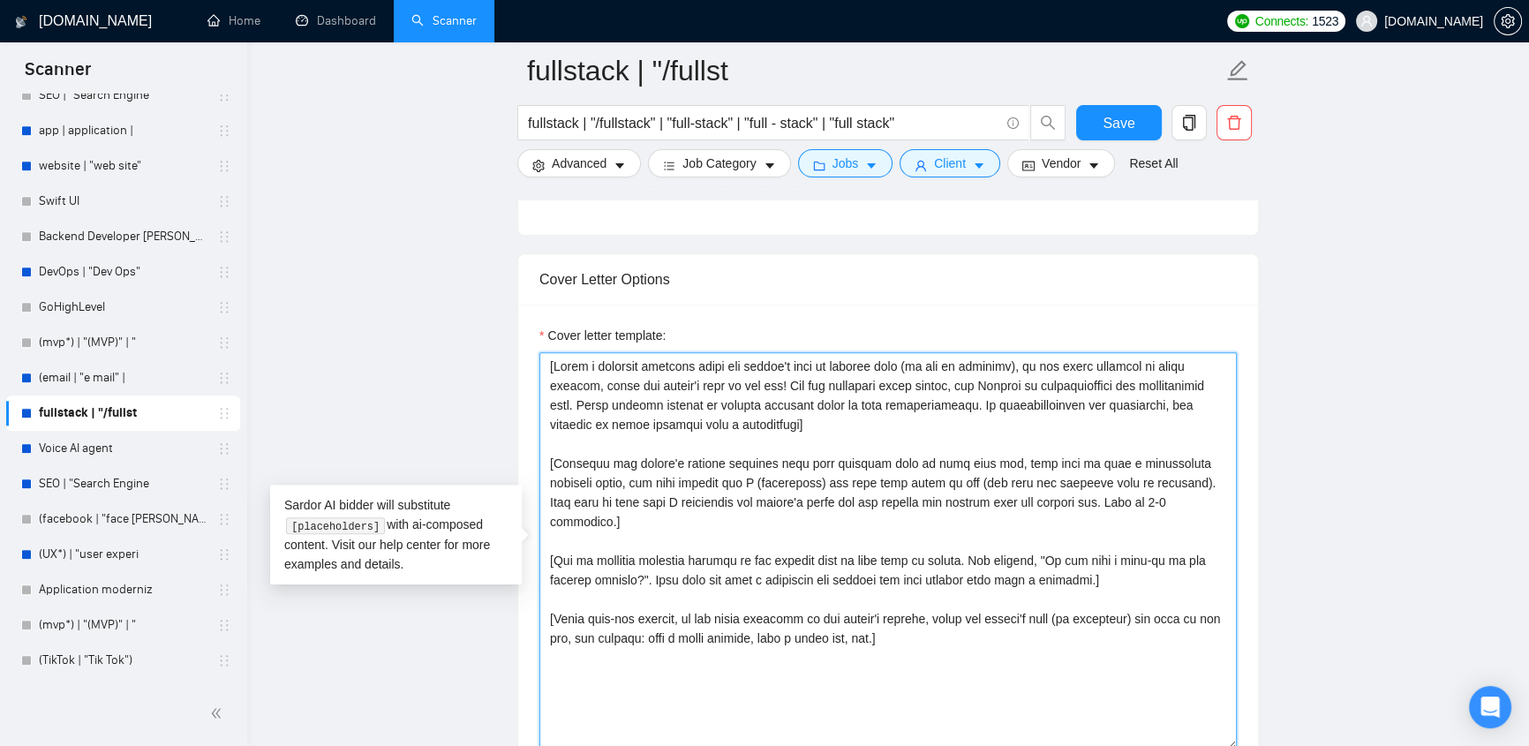
drag, startPoint x: 543, startPoint y: 365, endPoint x: 960, endPoint y: 678, distance: 521.4
click at [962, 684] on textarea "Cover letter template:" at bounding box center [887, 550] width 697 height 397
click at [936, 653] on textarea "Cover letter template:" at bounding box center [887, 550] width 697 height 397
drag, startPoint x: 547, startPoint y: 363, endPoint x: 960, endPoint y: 671, distance: 515.4
click at [960, 671] on textarea "Cover letter template:" at bounding box center [887, 550] width 697 height 397
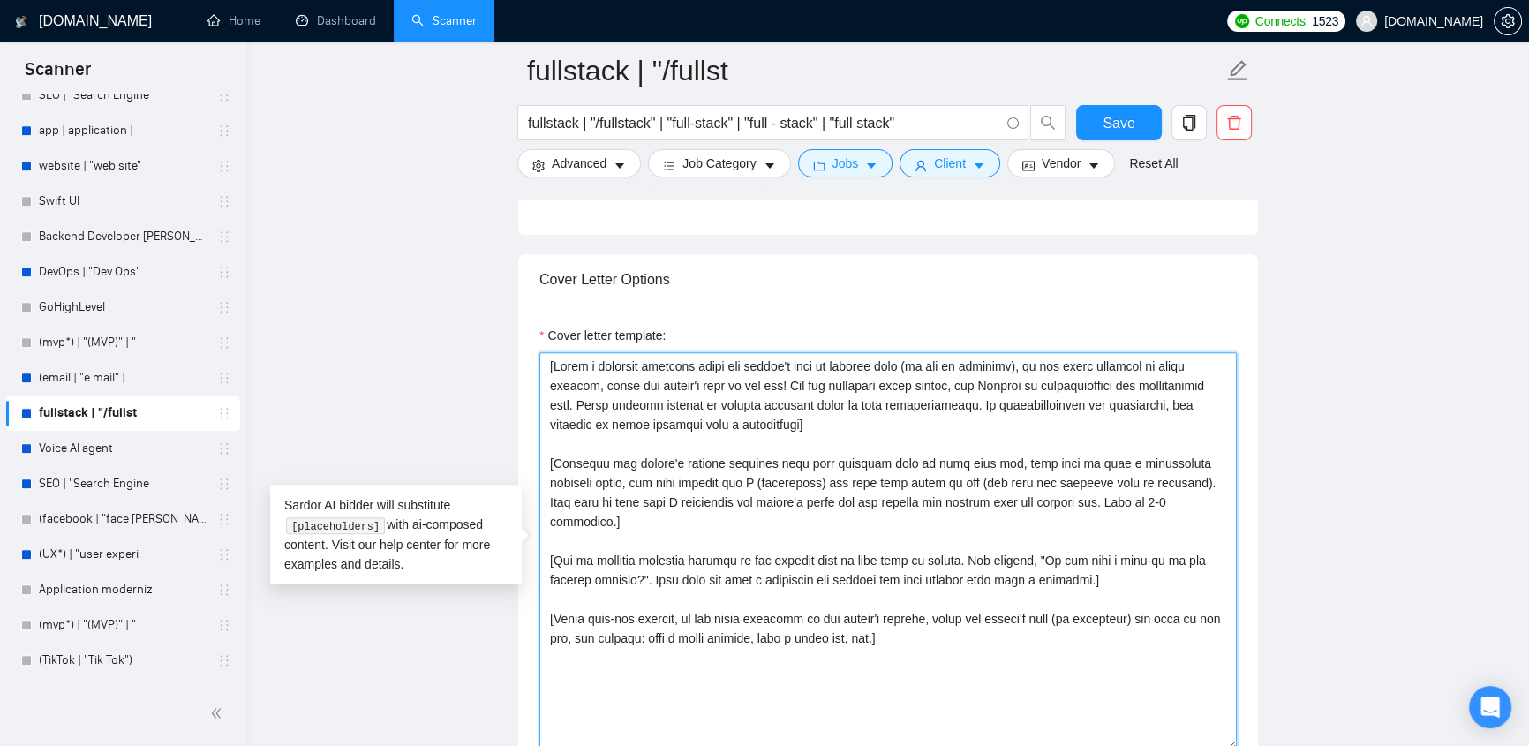
click at [885, 620] on textarea "Cover letter template:" at bounding box center [887, 550] width 697 height 397
drag, startPoint x: 550, startPoint y: 365, endPoint x: 902, endPoint y: 619, distance: 433.9
click at [902, 619] on textarea "Cover letter template:" at bounding box center [887, 550] width 697 height 397
click at [580, 399] on textarea "Cover letter template:" at bounding box center [887, 550] width 697 height 397
click at [620, 657] on textarea "Cover letter template:" at bounding box center [887, 550] width 697 height 397
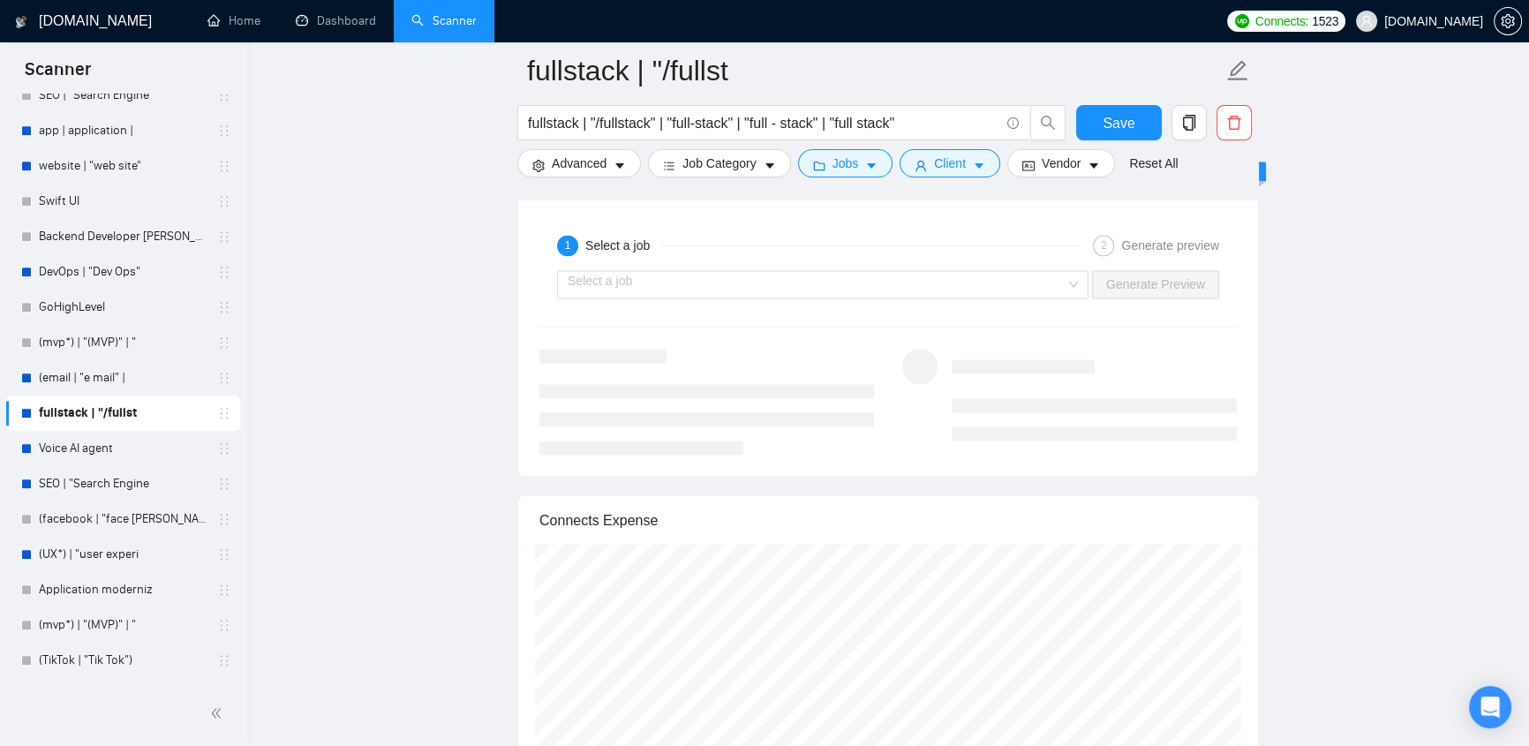
scroll to position [2995, 0]
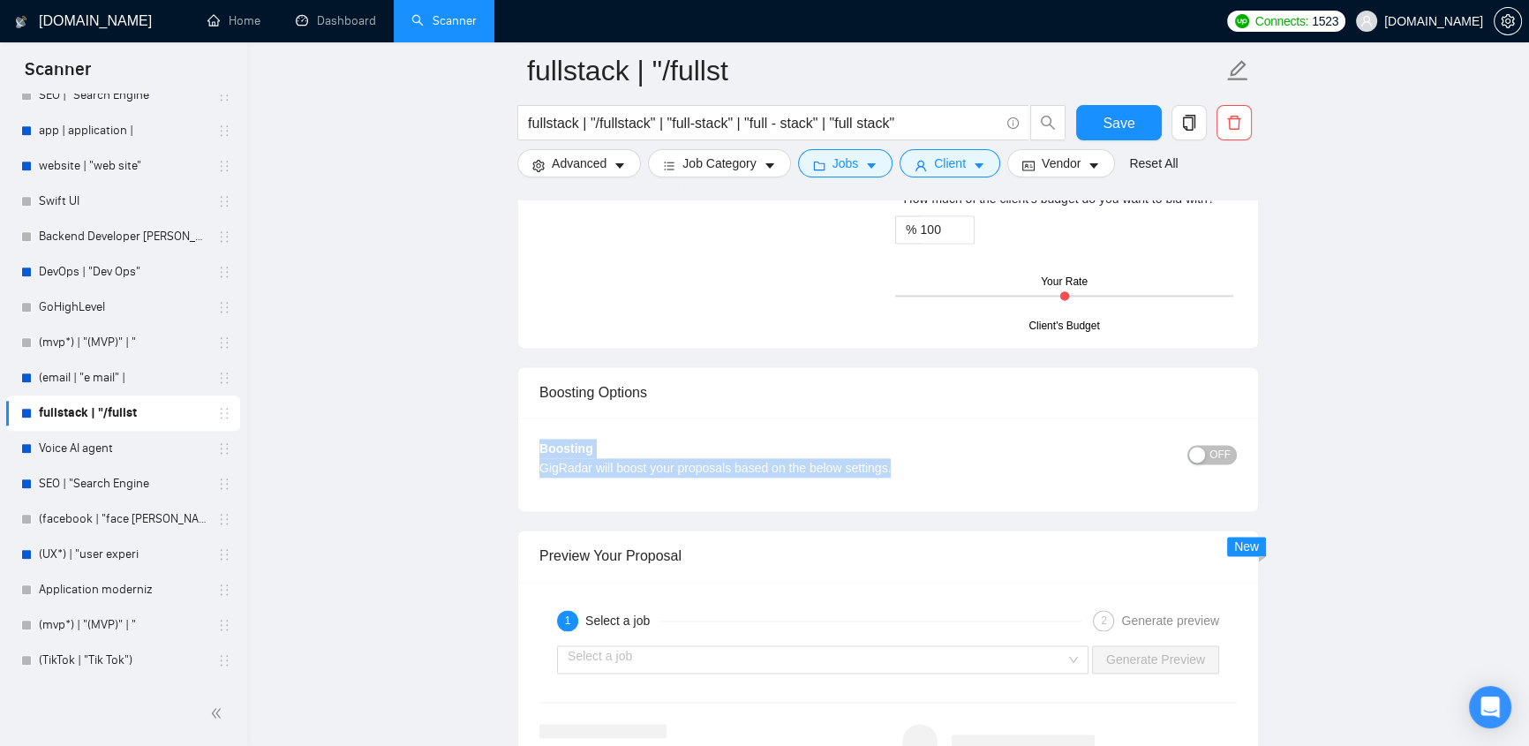
drag, startPoint x: 525, startPoint y: 446, endPoint x: 973, endPoint y: 480, distance: 448.9
click at [973, 480] on div "Boosting GigRadar will boost your proposals based on the below settings. OFF Bo…" at bounding box center [888, 465] width 740 height 94
click at [995, 460] on div "GigRadar will boost your proposals based on the below settings." at bounding box center [800, 467] width 523 height 19
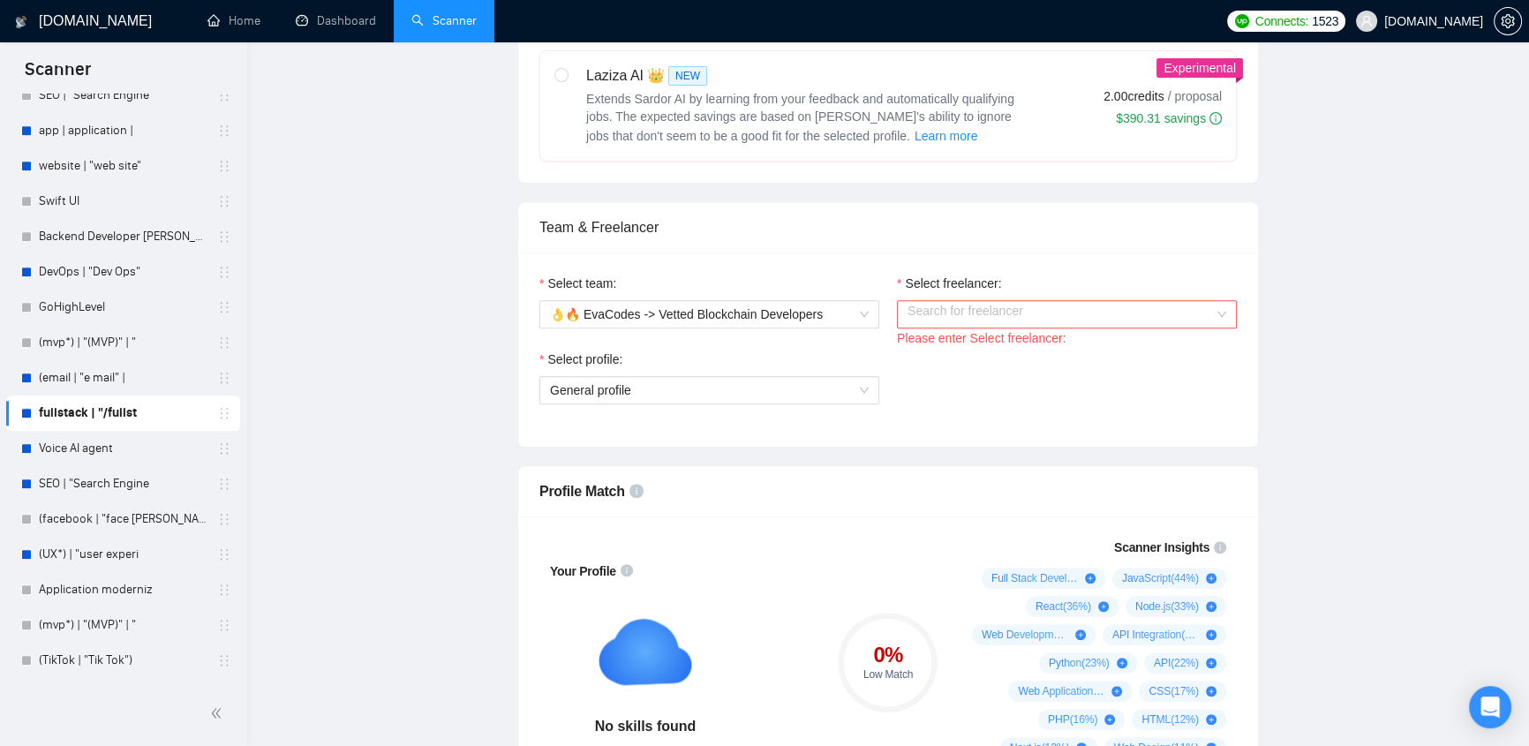
scroll to position [0, 0]
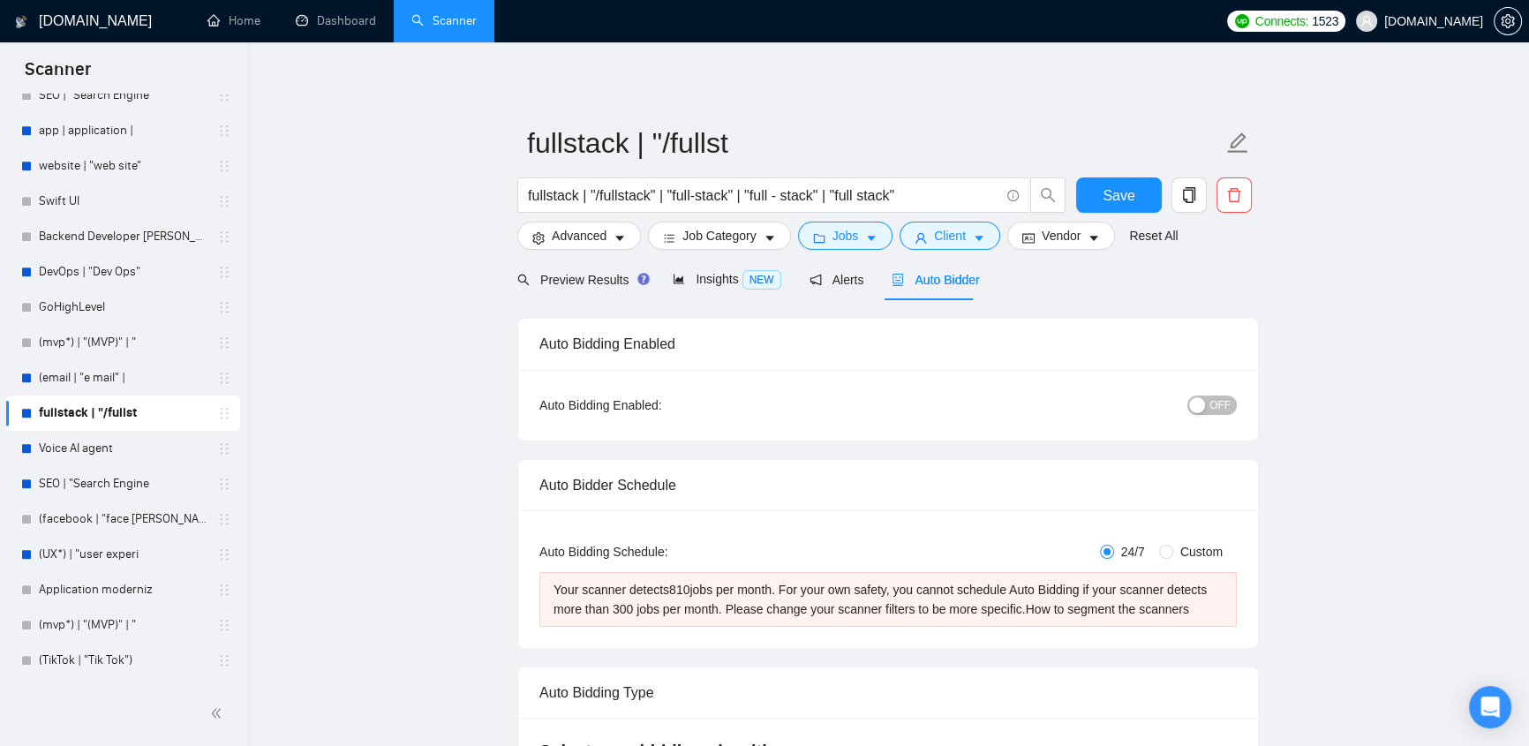
click at [1420, 21] on span "[DOMAIN_NAME]" at bounding box center [1433, 21] width 99 height 0
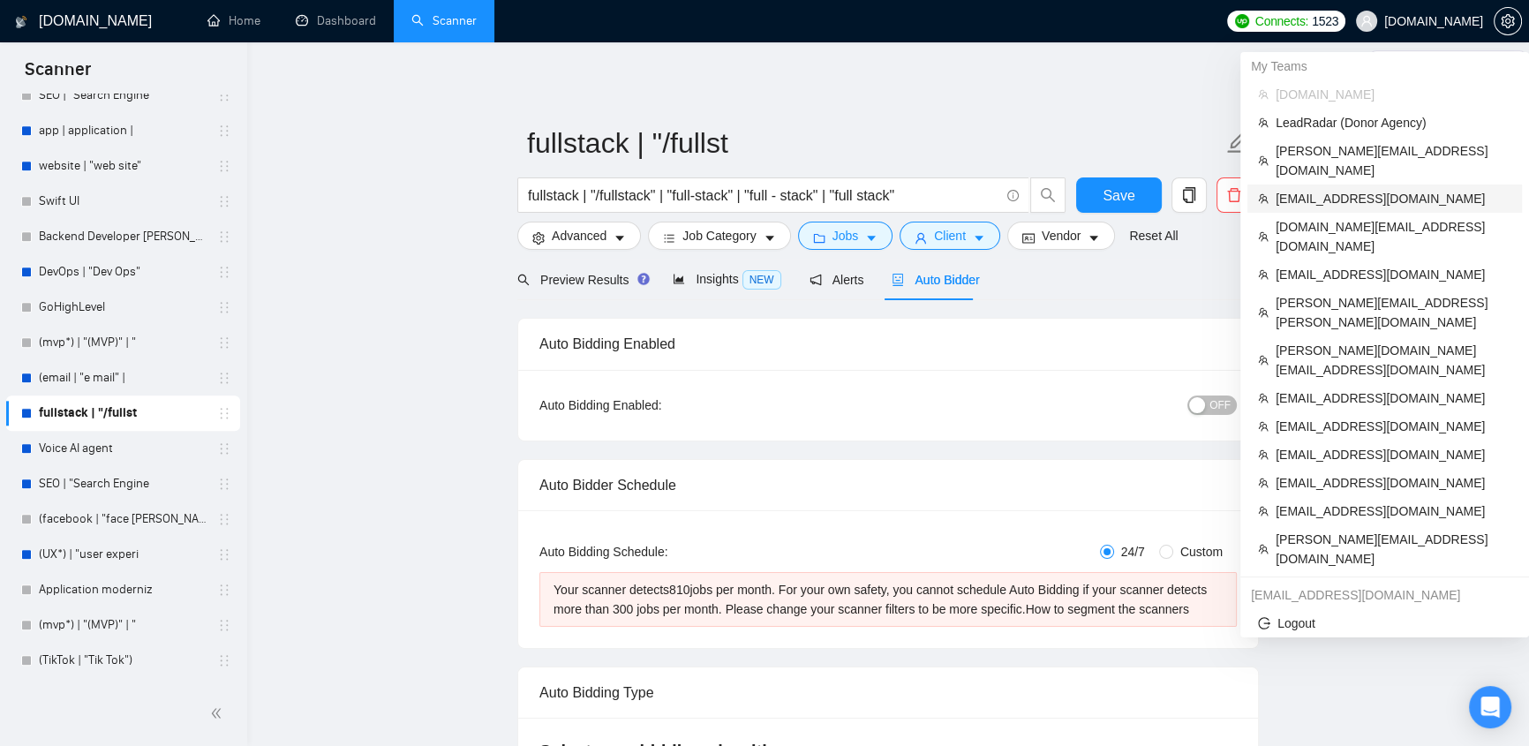
click at [1382, 189] on span "[EMAIL_ADDRESS][DOMAIN_NAME]" at bounding box center [1394, 198] width 236 height 19
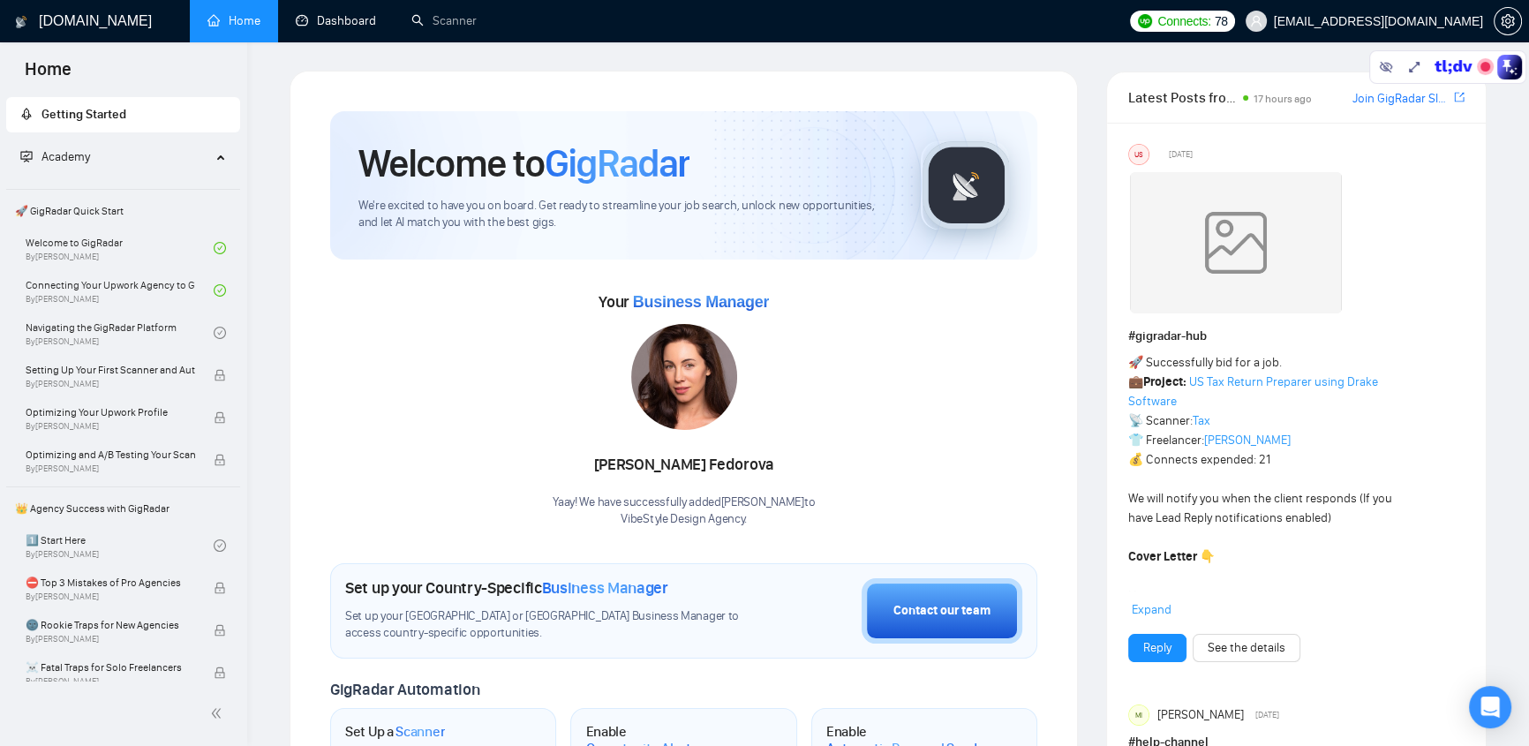
drag, startPoint x: 330, startPoint y: 15, endPoint x: 421, endPoint y: 69, distance: 105.7
click at [330, 15] on link "Dashboard" at bounding box center [336, 20] width 80 height 15
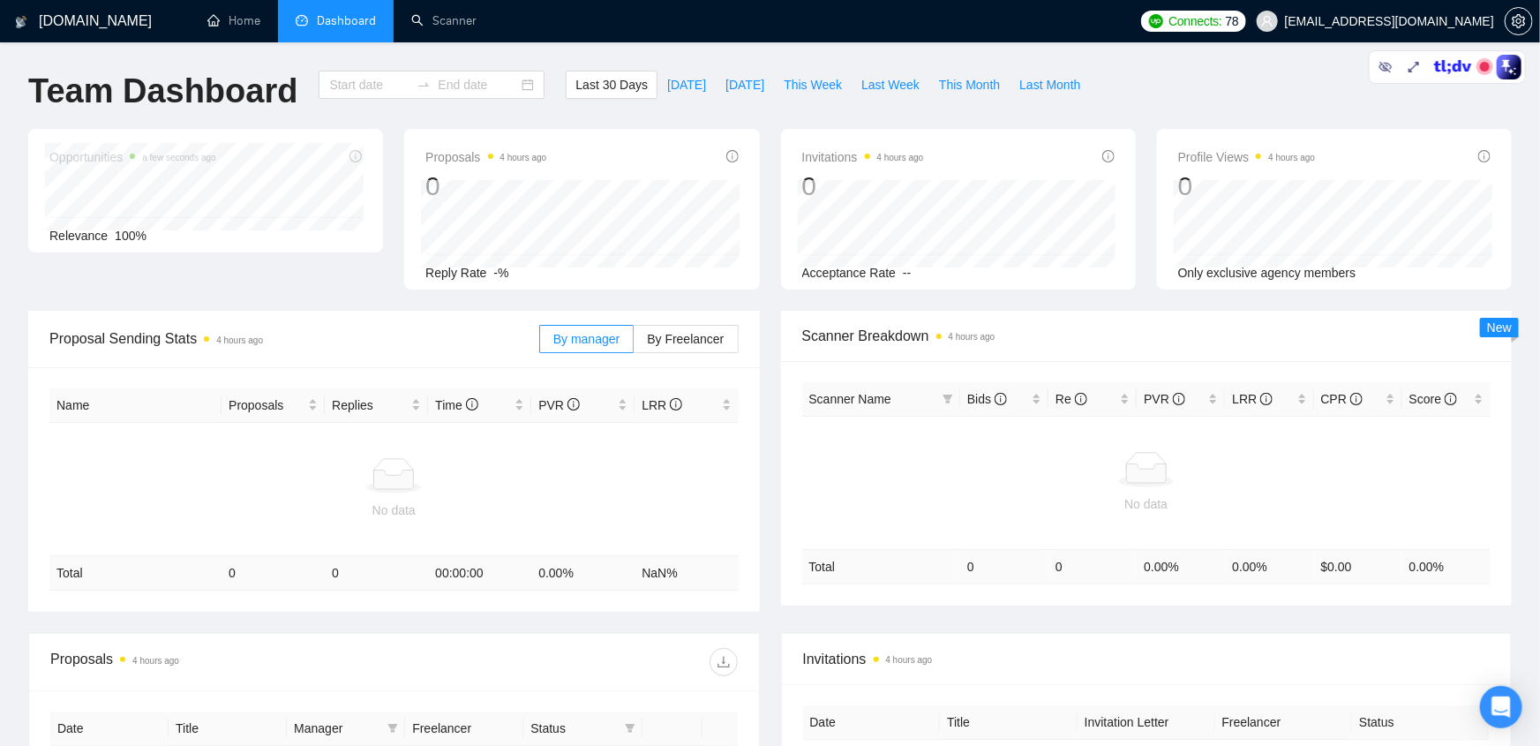
type input "[DATE]"
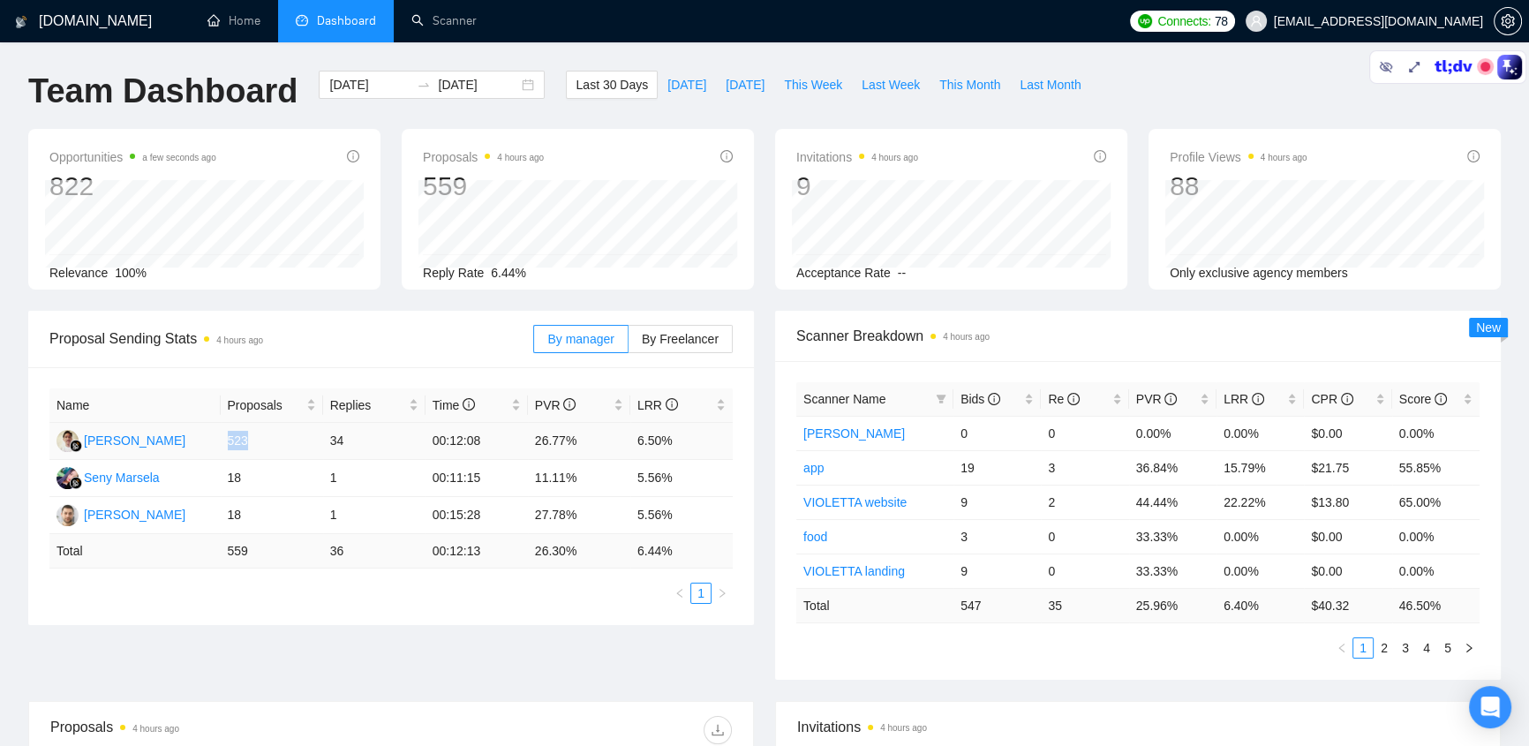
drag, startPoint x: 251, startPoint y: 433, endPoint x: 223, endPoint y: 434, distance: 27.4
click at [221, 437] on td "523" at bounding box center [272, 441] width 102 height 37
drag, startPoint x: 358, startPoint y: 431, endPoint x: 330, endPoint y: 421, distance: 29.9
click at [330, 421] on table "Name Proposals Replies Time PVR LRR [PERSON_NAME] 523 34 00:12:08 26.77% 6.50% …" at bounding box center [390, 478] width 683 height 180
click at [486, 364] on div "Proposal Sending Stats 4 hours ago By manager By Freelancer" at bounding box center [390, 339] width 683 height 56
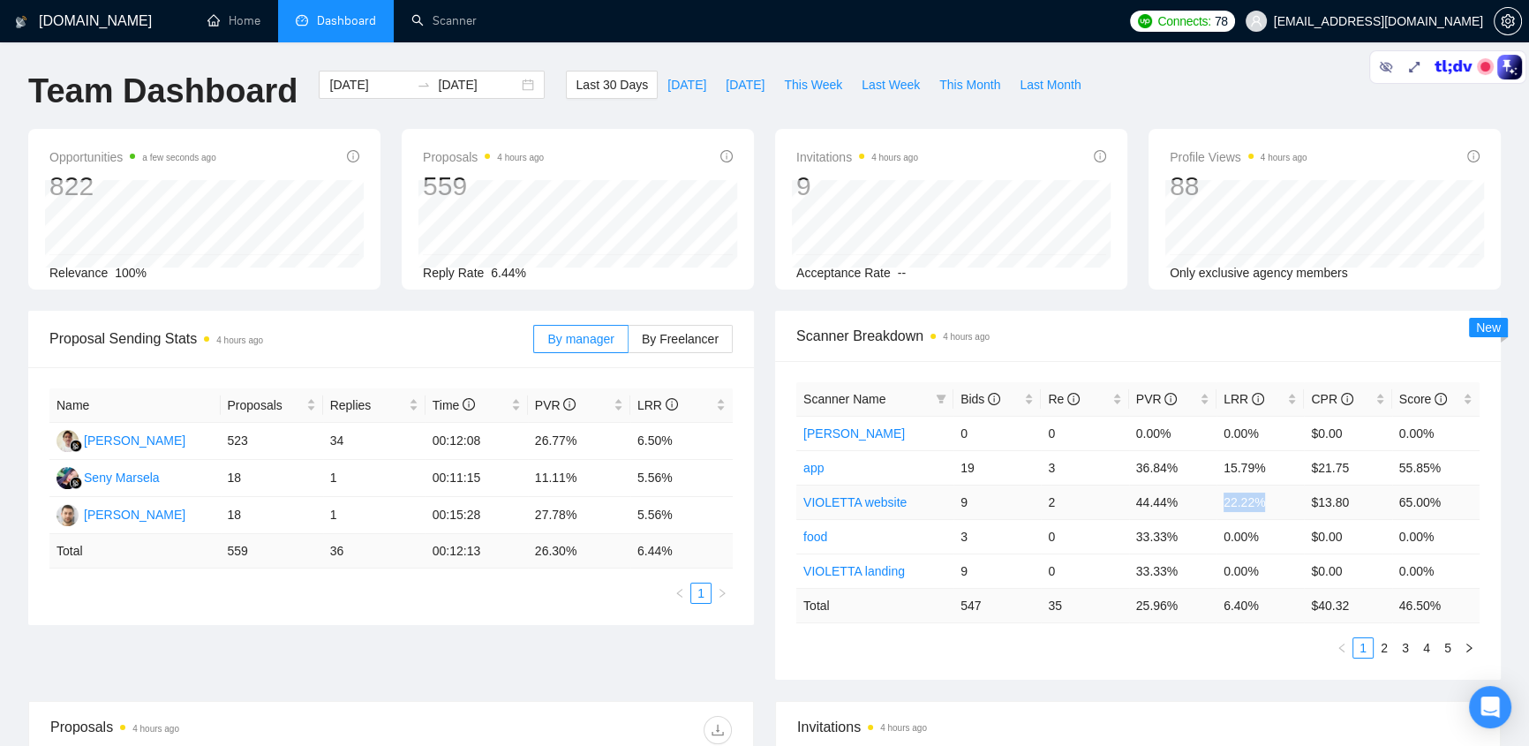
drag, startPoint x: 1224, startPoint y: 508, endPoint x: 1279, endPoint y: 499, distance: 56.5
click at [1279, 499] on td "22.22%" at bounding box center [1259, 502] width 87 height 34
click at [1278, 502] on td "22.22%" at bounding box center [1259, 502] width 87 height 34
drag, startPoint x: 1264, startPoint y: 500, endPoint x: 1224, endPoint y: 502, distance: 39.8
click at [1224, 502] on td "22.22%" at bounding box center [1259, 502] width 87 height 34
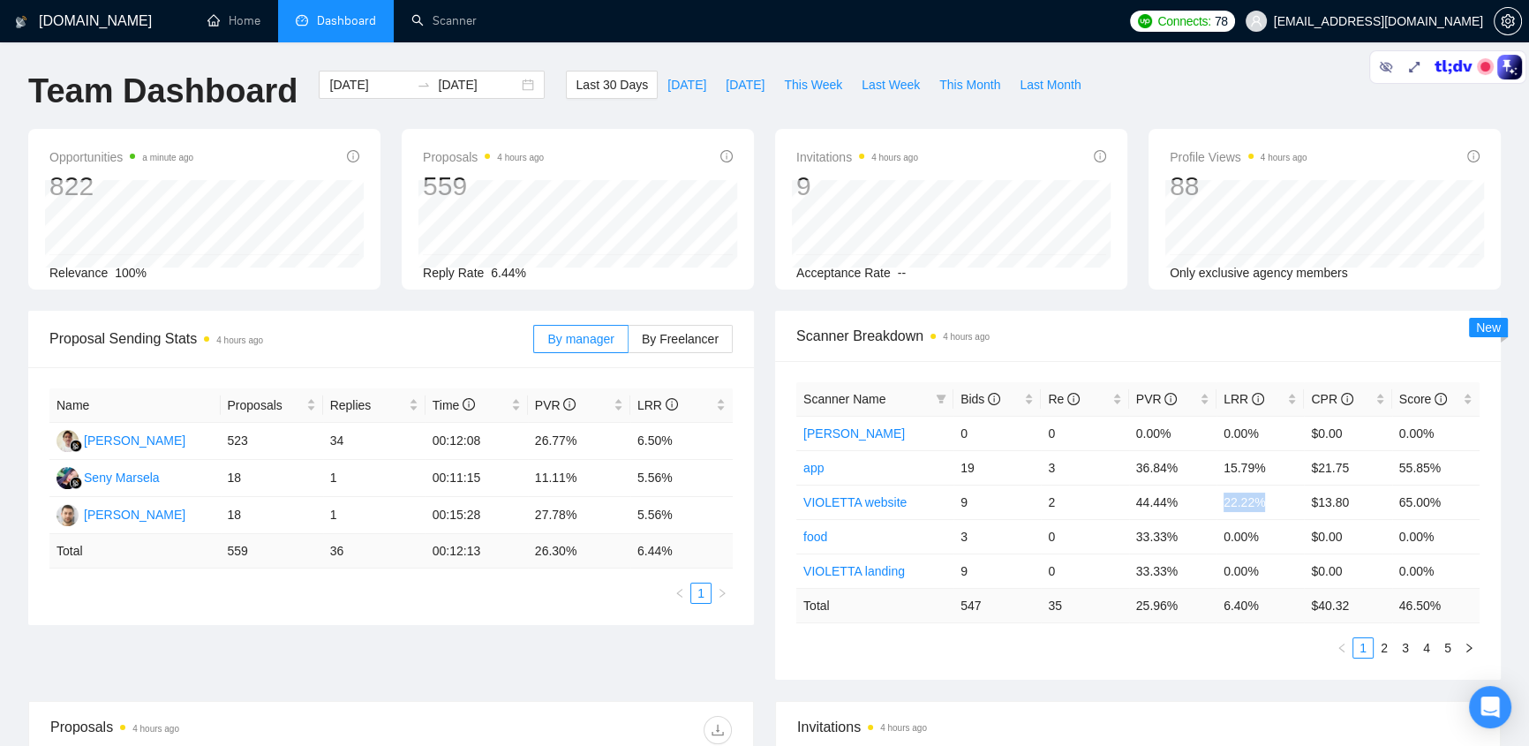
scroll to position [186, 0]
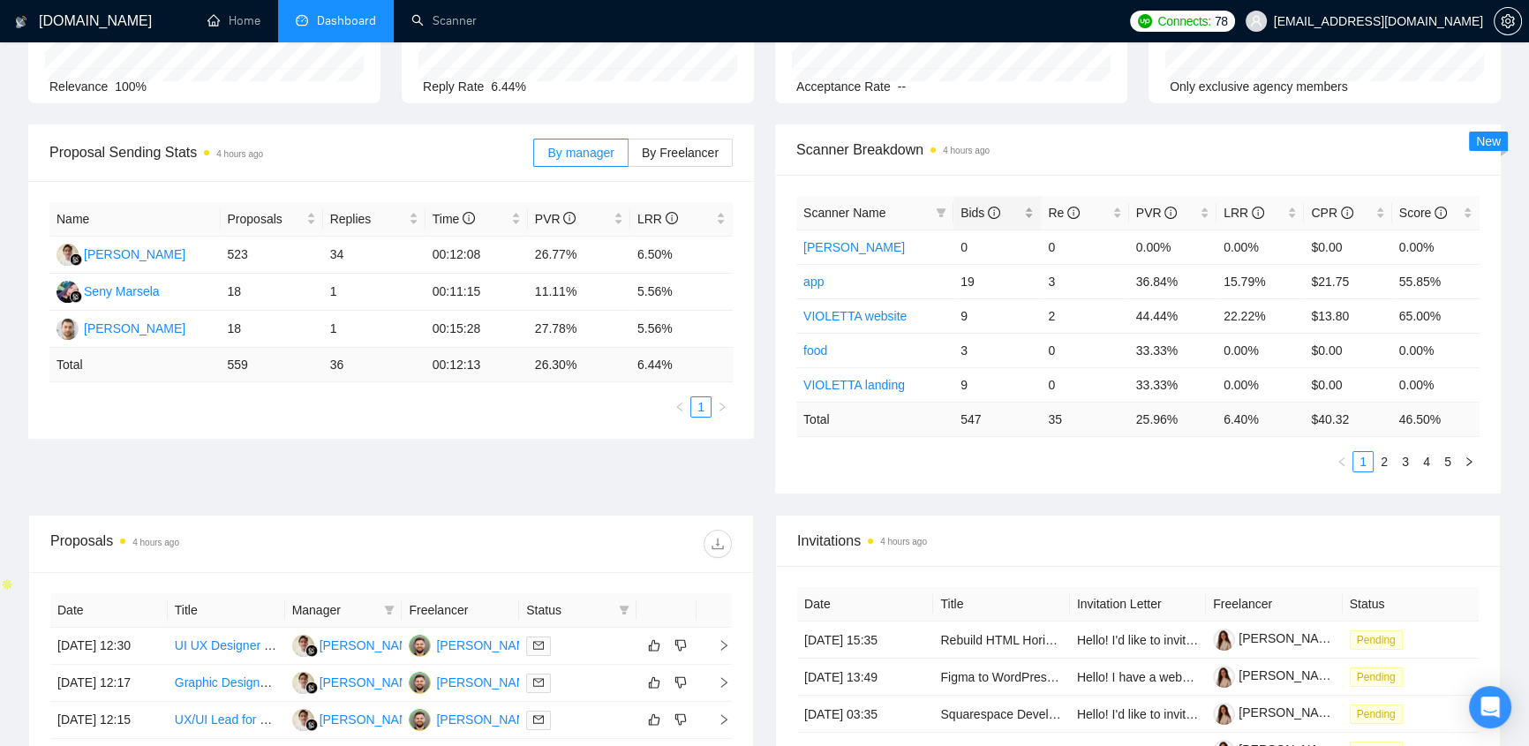
click at [982, 209] on span "Bids" at bounding box center [980, 213] width 40 height 14
drag, startPoint x: 1267, startPoint y: 245, endPoint x: 1225, endPoint y: 245, distance: 41.5
click at [1225, 245] on td "2.78%" at bounding box center [1259, 247] width 87 height 34
click at [1259, 249] on td "2.78%" at bounding box center [1259, 247] width 87 height 34
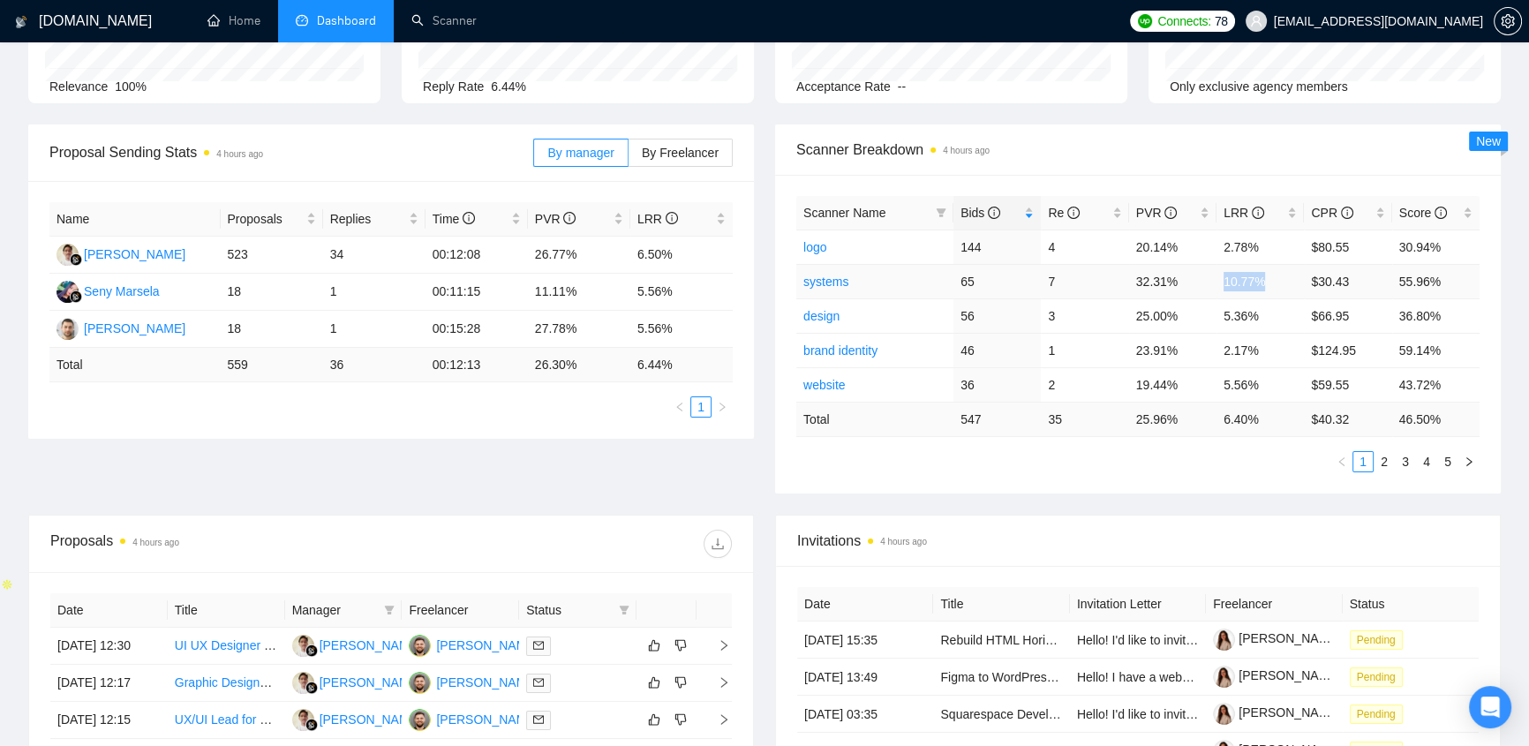
drag, startPoint x: 1271, startPoint y: 275, endPoint x: 1224, endPoint y: 278, distance: 47.7
click at [1224, 278] on td "10.77%" at bounding box center [1259, 281] width 87 height 34
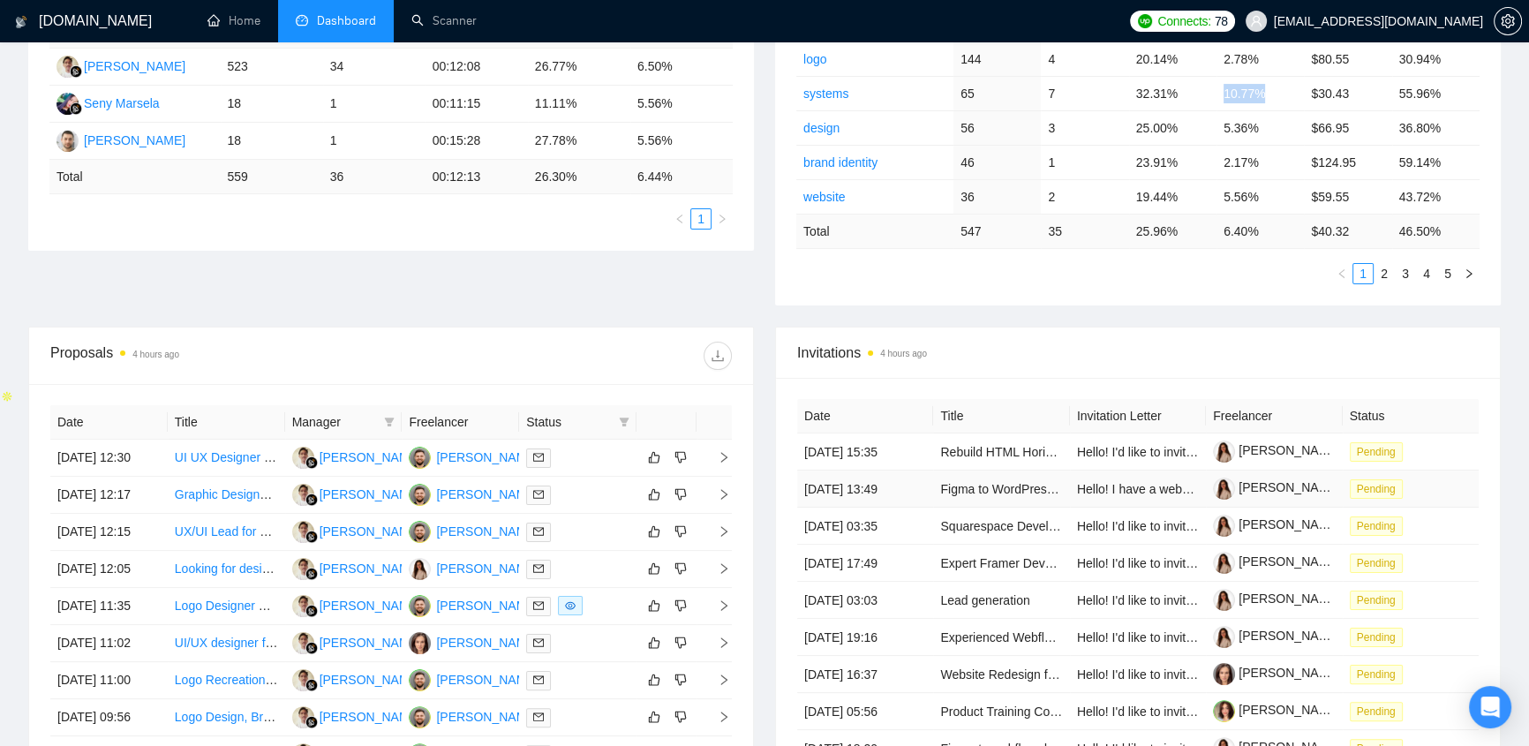
scroll to position [561, 0]
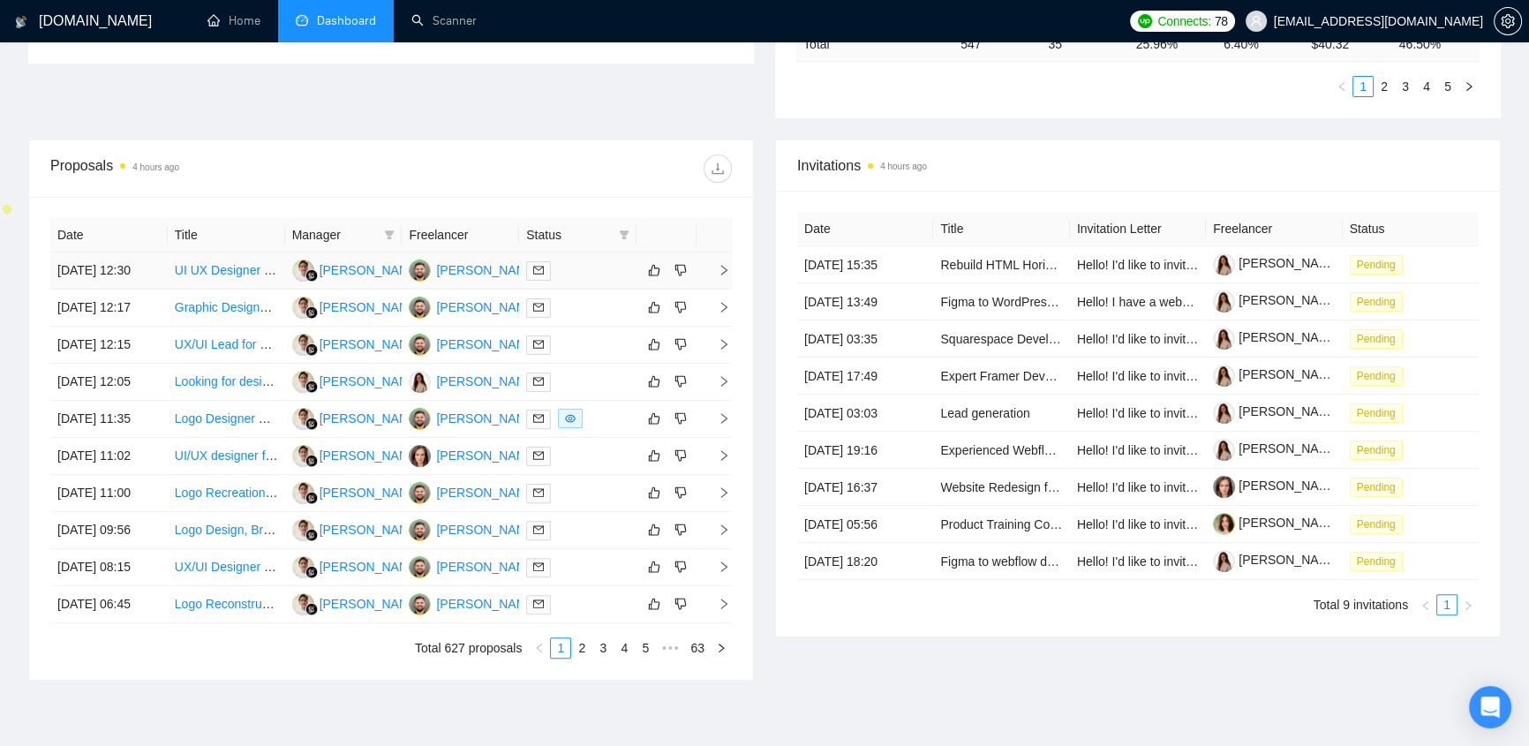
click at [565, 266] on div at bounding box center [577, 270] width 103 height 20
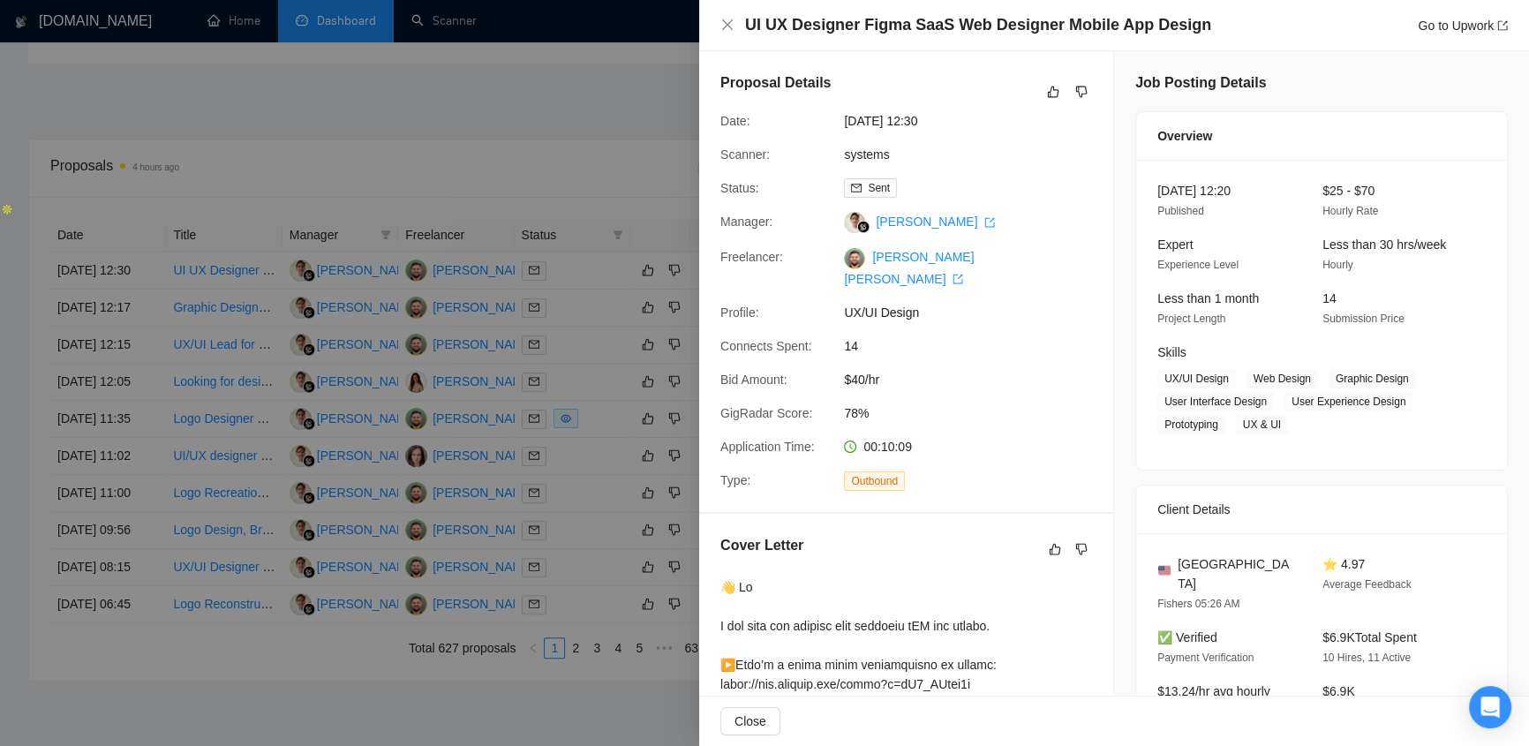
scroll to position [186, 0]
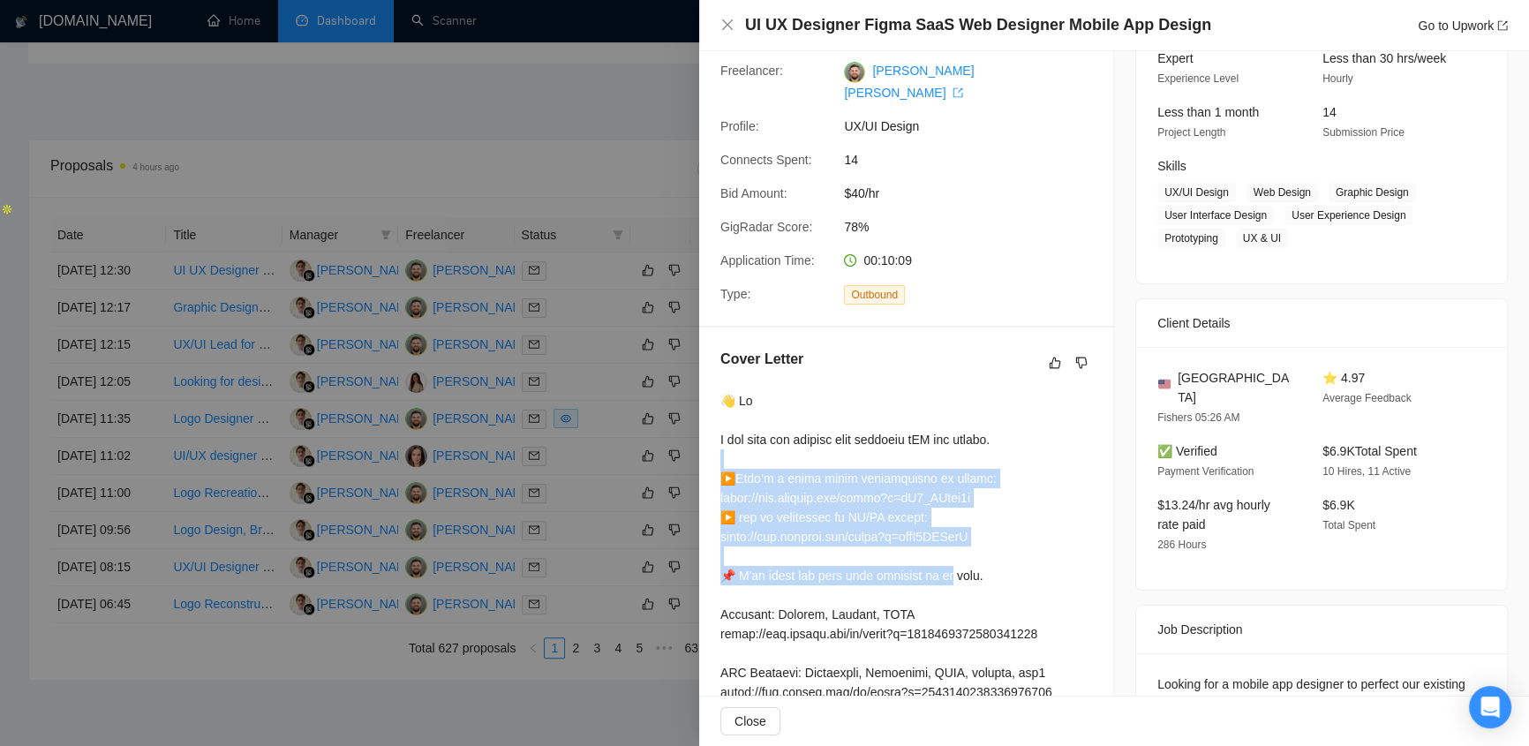
drag, startPoint x: 886, startPoint y: 448, endPoint x: 957, endPoint y: 559, distance: 131.0
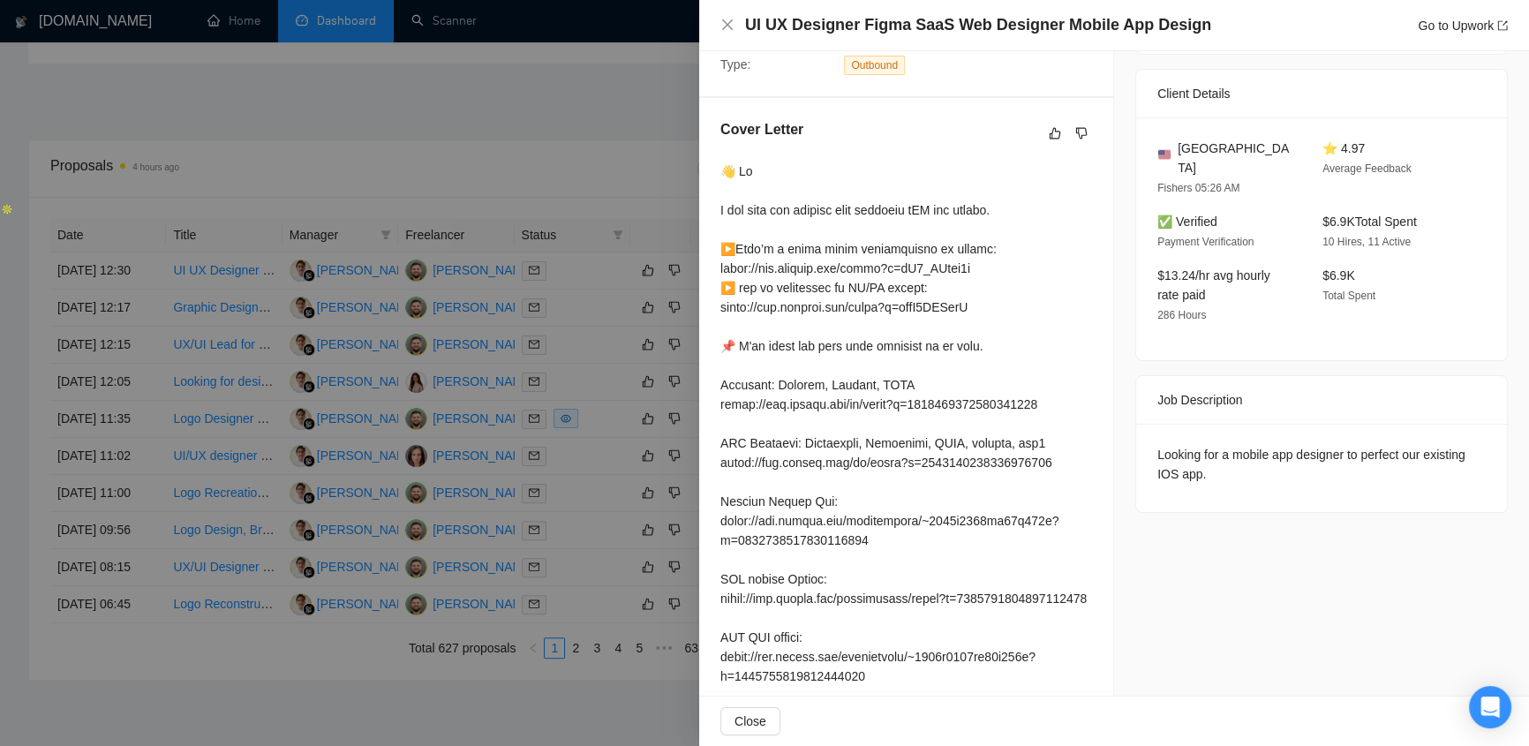
scroll to position [230, 0]
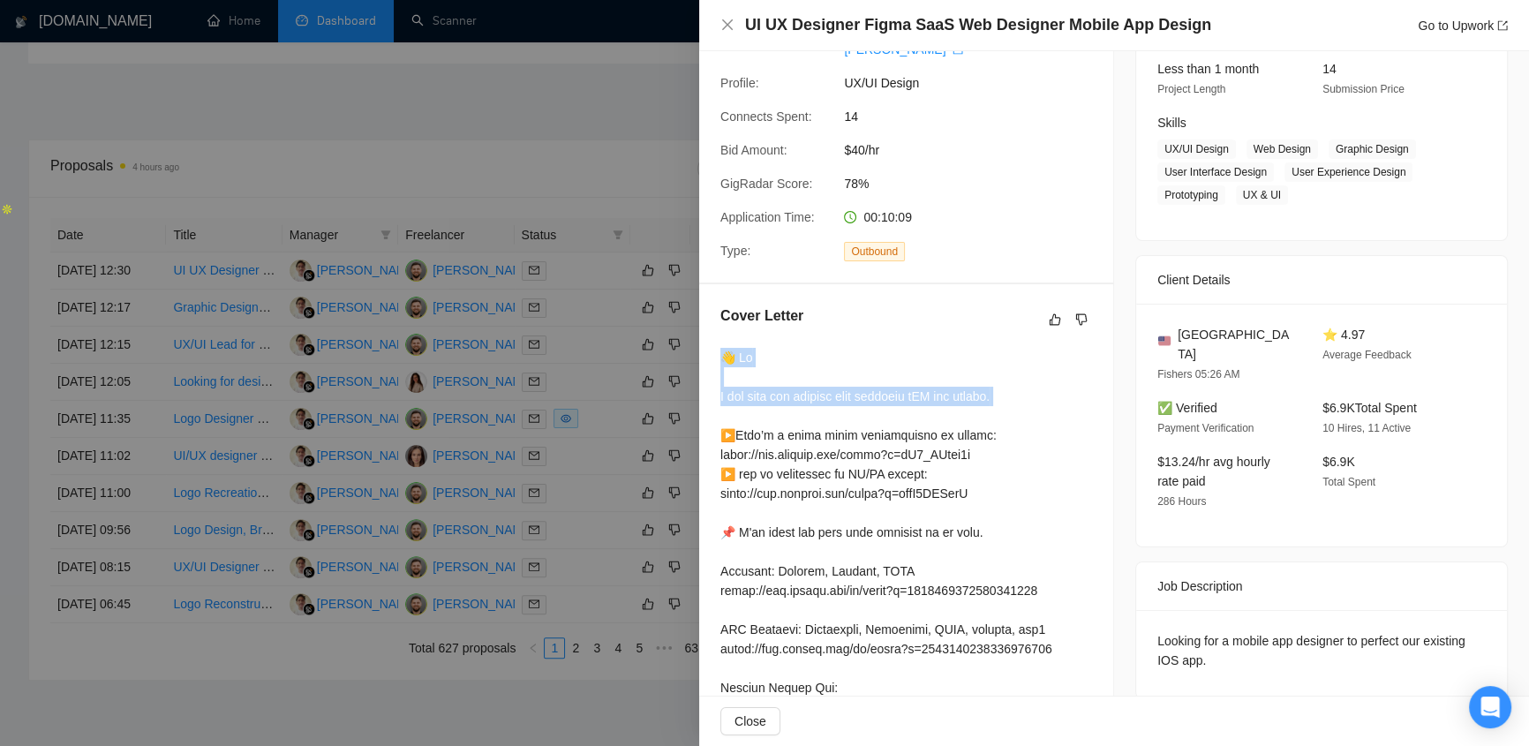
drag, startPoint x: 714, startPoint y: 328, endPoint x: 1028, endPoint y: 402, distance: 322.9
drag, startPoint x: 721, startPoint y: 203, endPoint x: 940, endPoint y: 179, distance: 220.2
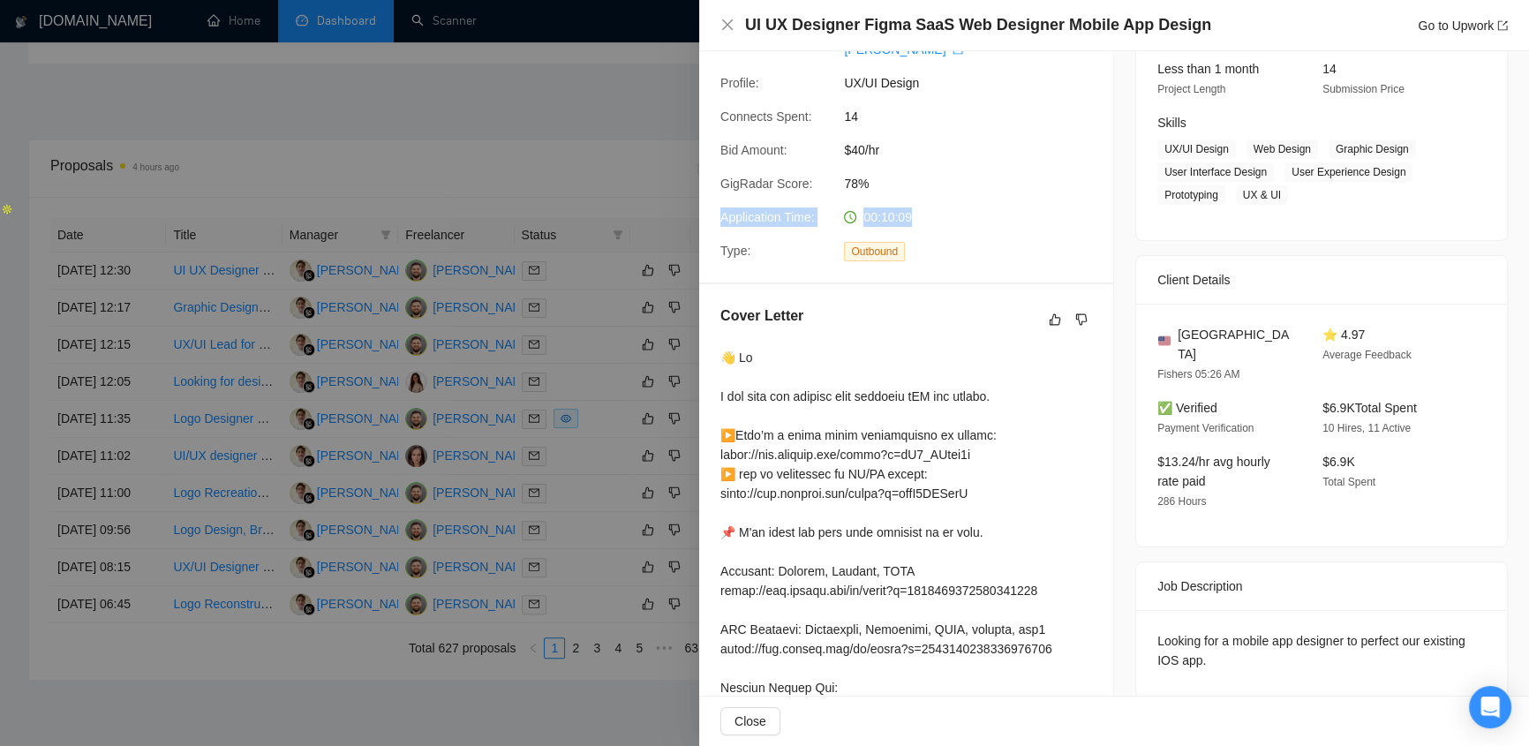
click at [940, 179] on div "Proposal Details Date: [DATE] 12:30 Scanner: systems Status: Sent Manager: [PER…" at bounding box center [906, 52] width 414 height 461
click at [920, 207] on div "00:10:09" at bounding box center [930, 216] width 186 height 19
drag, startPoint x: 855, startPoint y: 191, endPoint x: 927, endPoint y: 200, distance: 72.0
click at [927, 207] on div "00:10:09" at bounding box center [930, 216] width 186 height 19
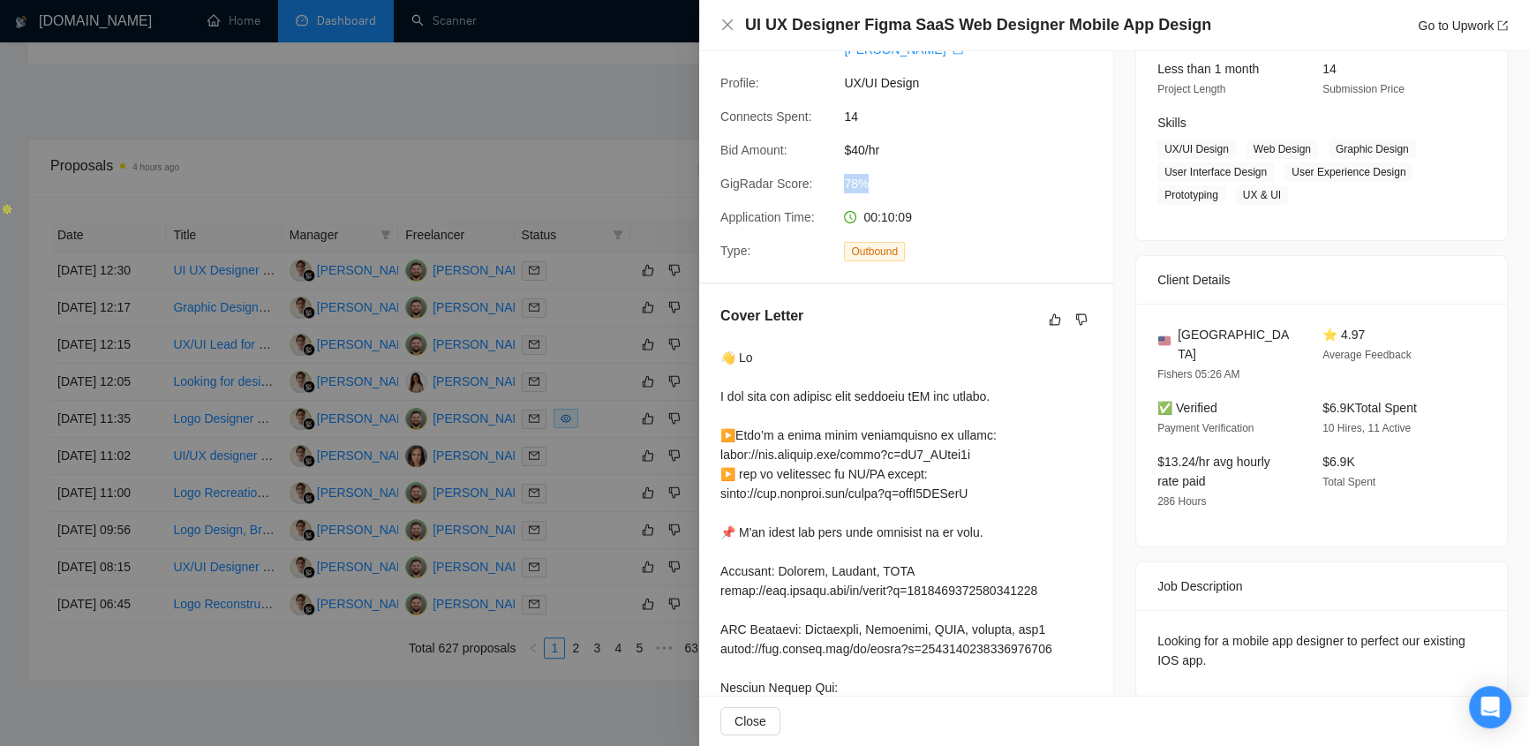
drag, startPoint x: 866, startPoint y: 161, endPoint x: 844, endPoint y: 168, distance: 23.2
click at [844, 174] on span "78%" at bounding box center [976, 183] width 265 height 19
click at [721, 26] on icon "close" at bounding box center [727, 25] width 14 height 14
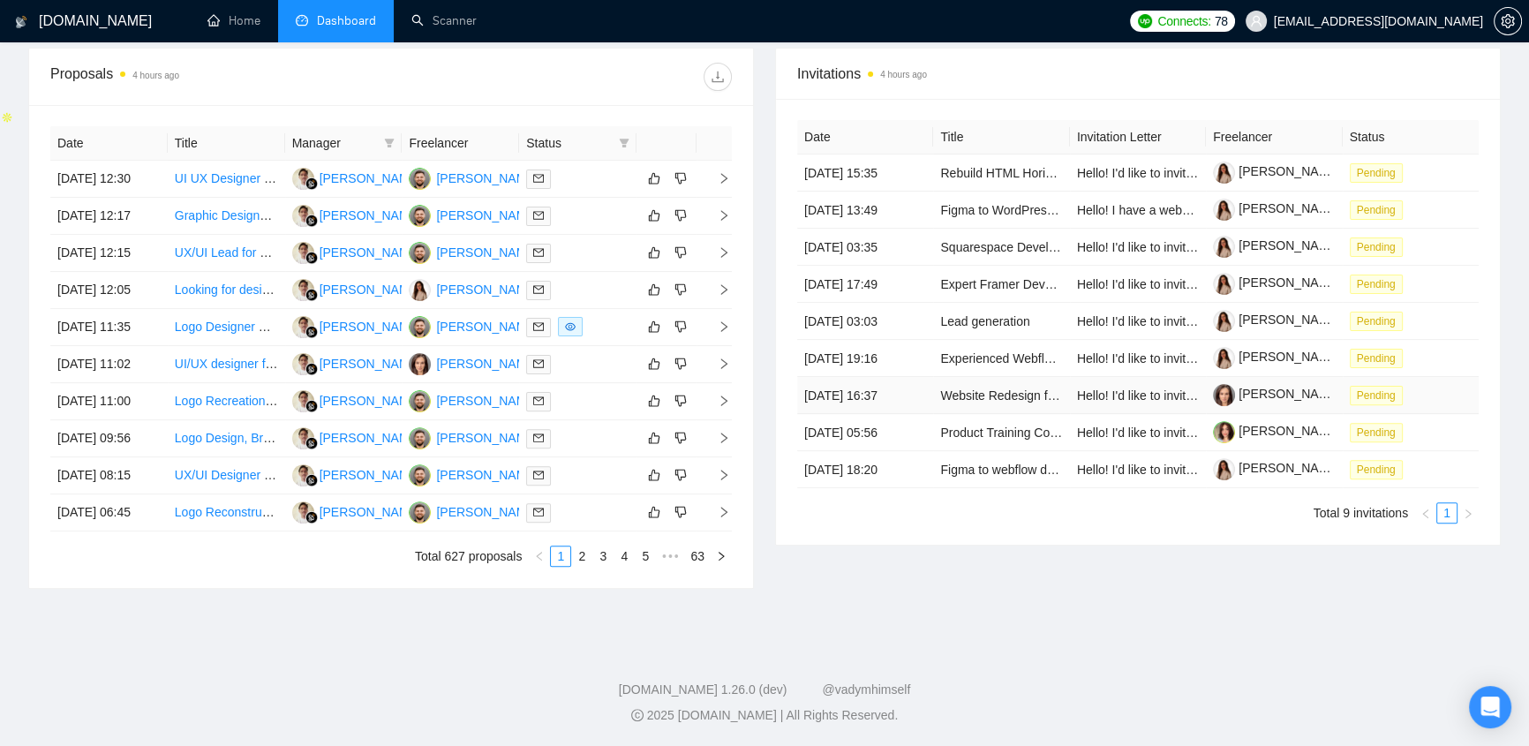
scroll to position [0, 0]
